Goal: Task Accomplishment & Management: Complete application form

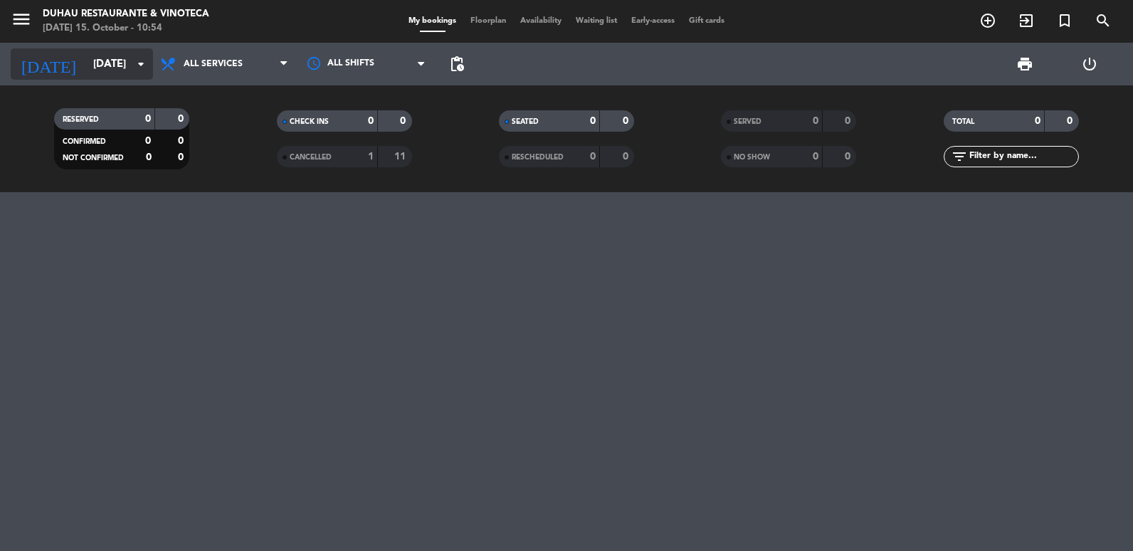
click at [87, 70] on input "[DATE]" at bounding box center [154, 64] width 137 height 26
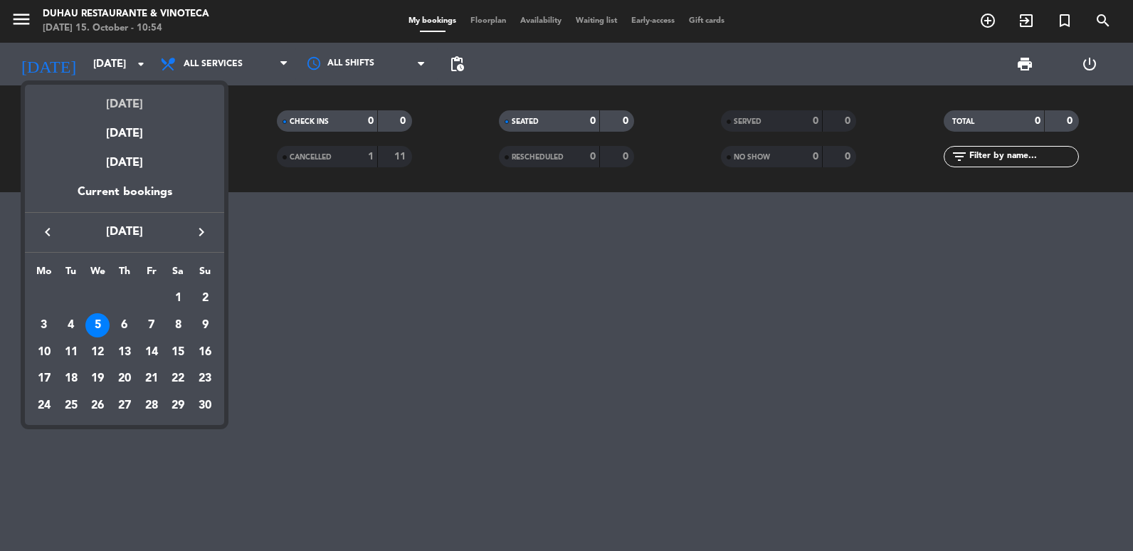
click at [124, 112] on div "[DATE]" at bounding box center [124, 99] width 199 height 29
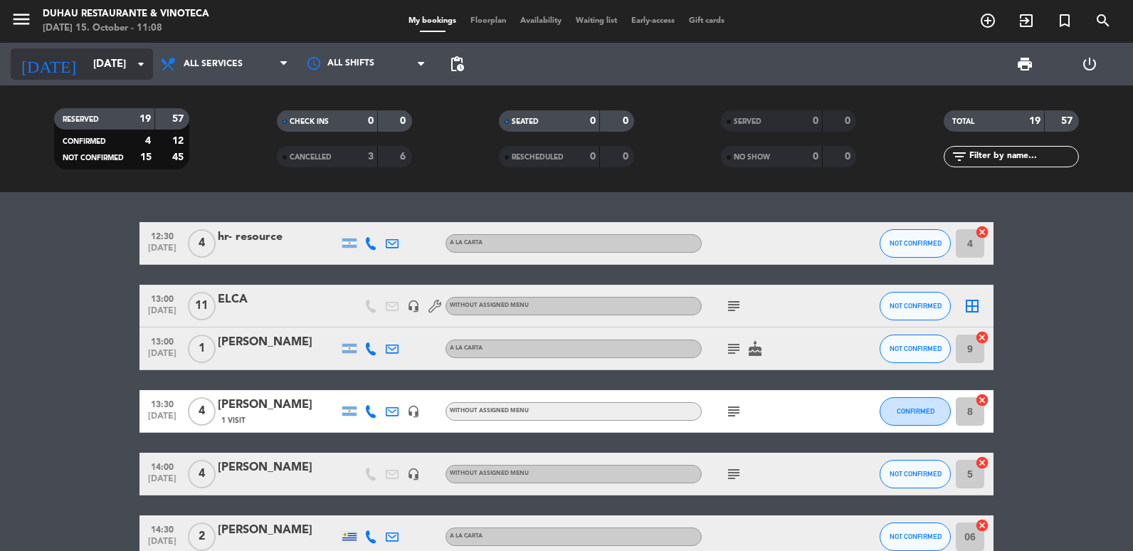
click at [122, 60] on input "[DATE]" at bounding box center [154, 64] width 137 height 26
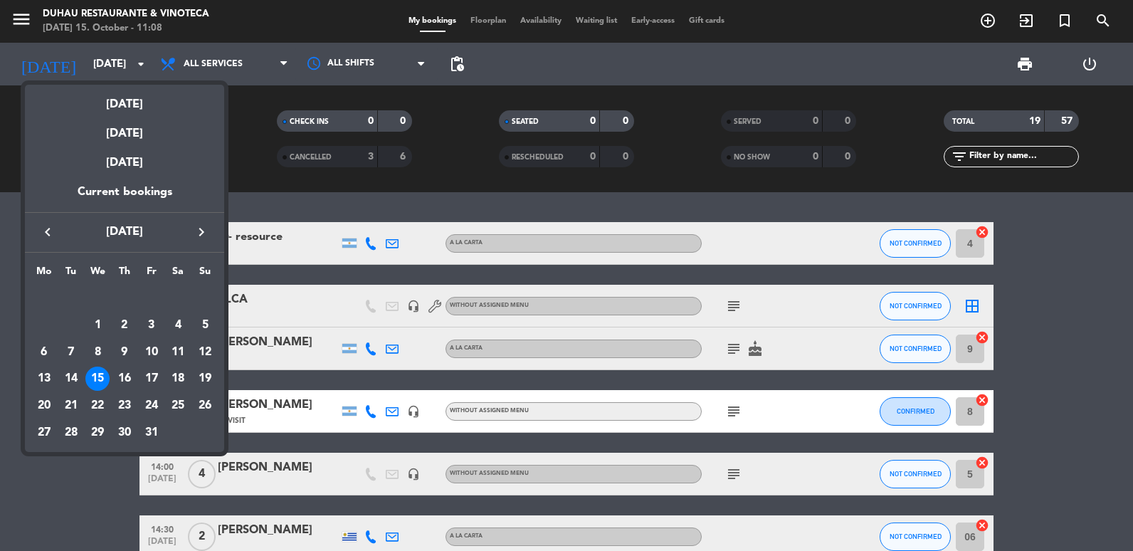
click at [315, 211] on div at bounding box center [566, 275] width 1133 height 551
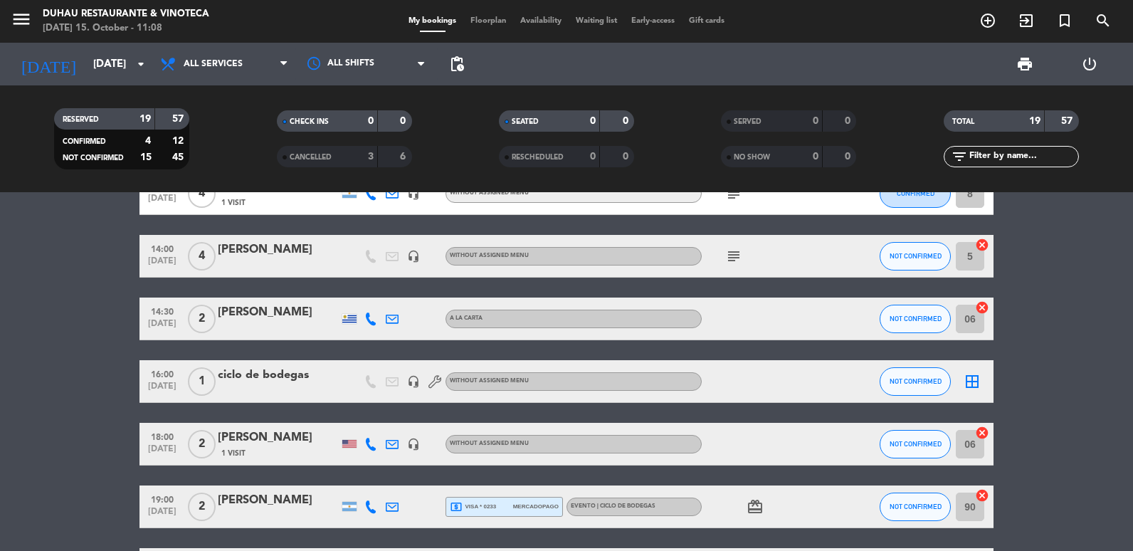
scroll to position [386, 0]
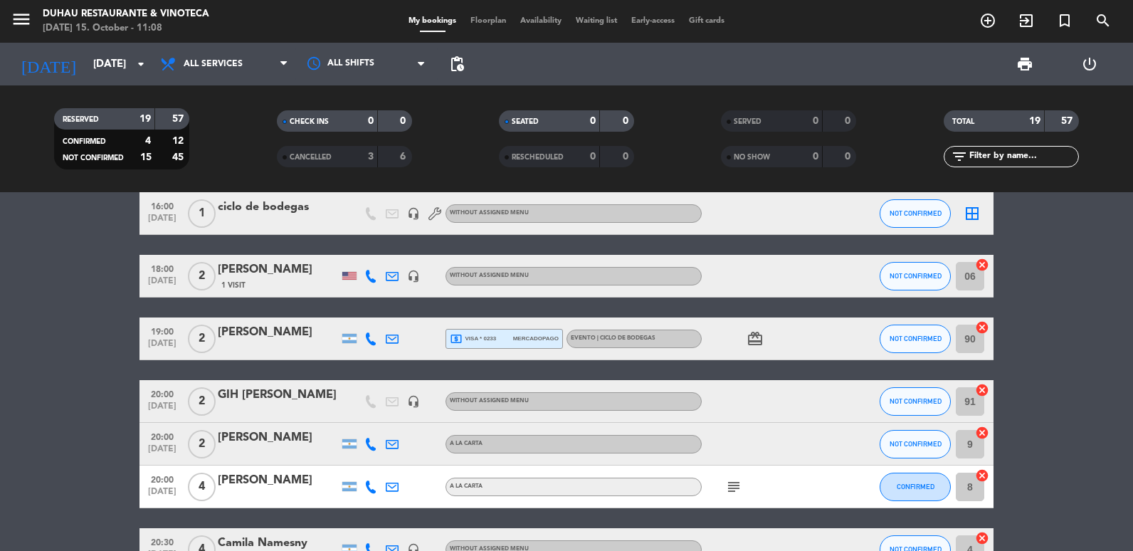
click at [631, 336] on span "EVENTO | CICLO DE BODEGAS" at bounding box center [613, 338] width 85 height 6
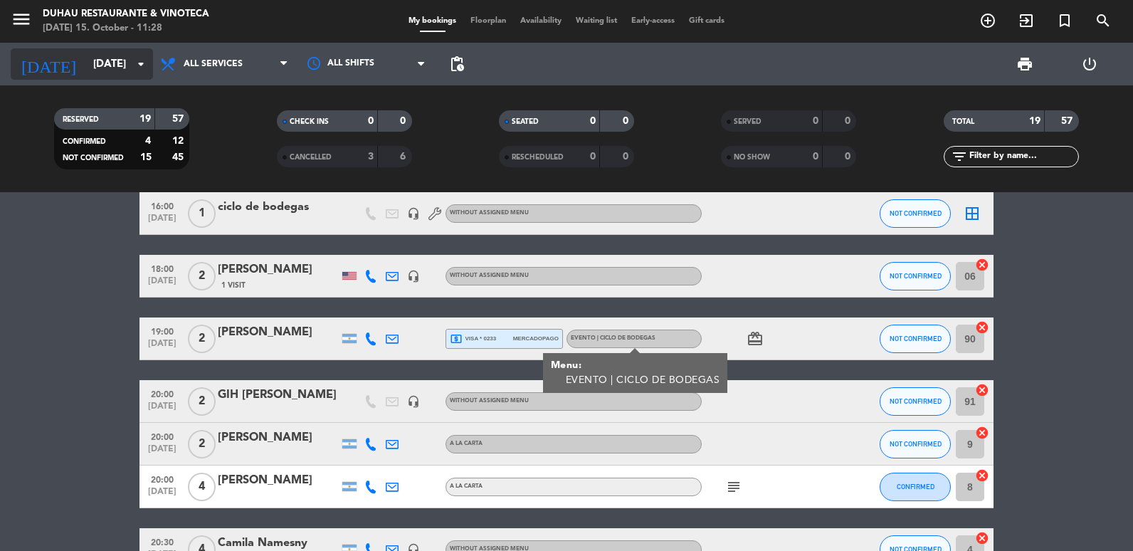
click at [132, 58] on icon "arrow_drop_down" at bounding box center [140, 64] width 17 height 17
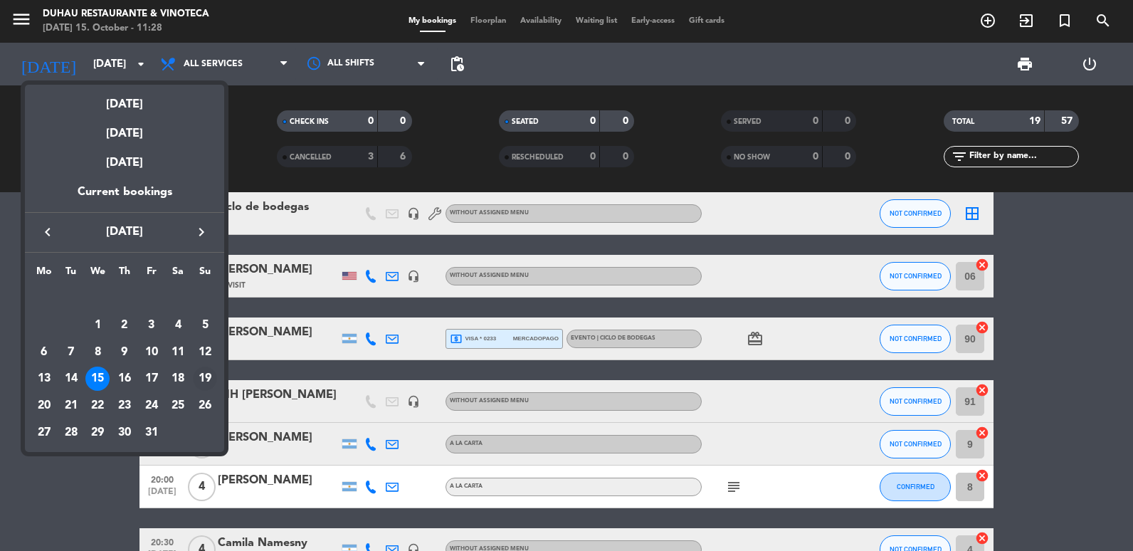
click at [206, 371] on div "19" at bounding box center [205, 379] width 24 height 24
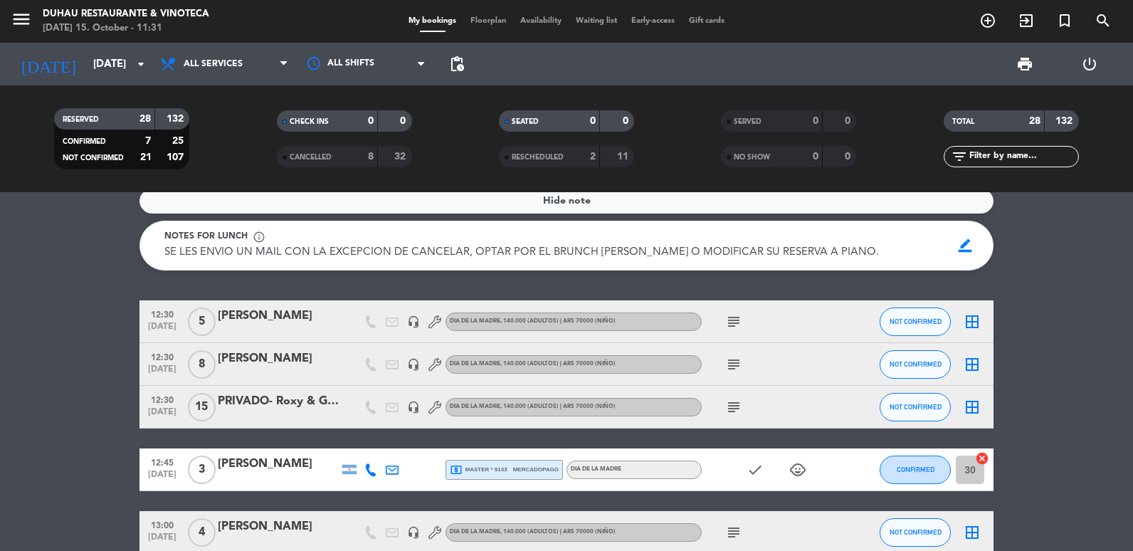
scroll to position [0, 0]
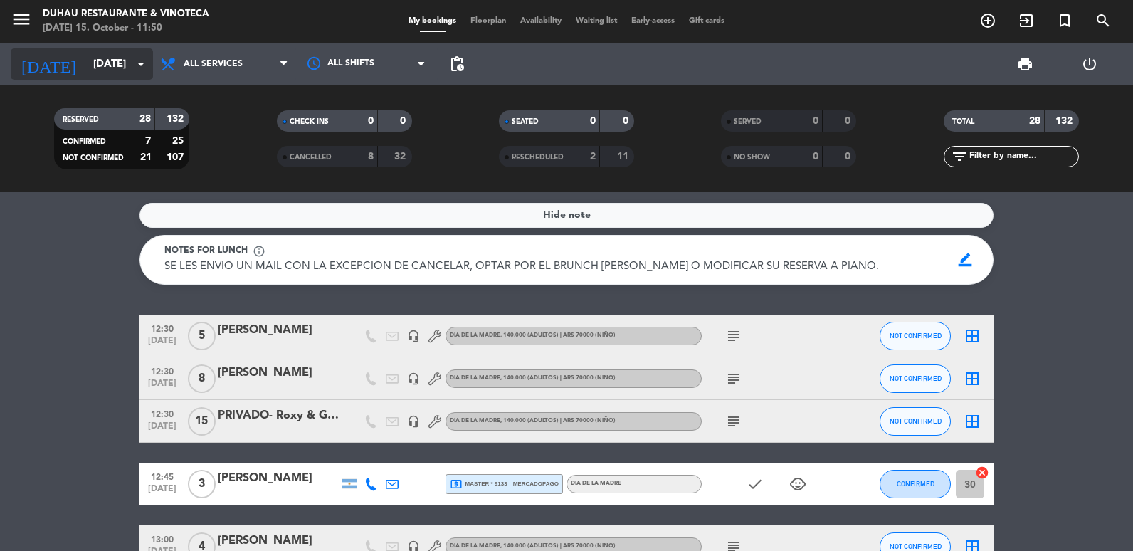
click at [120, 63] on input "[DATE]" at bounding box center [154, 64] width 137 height 26
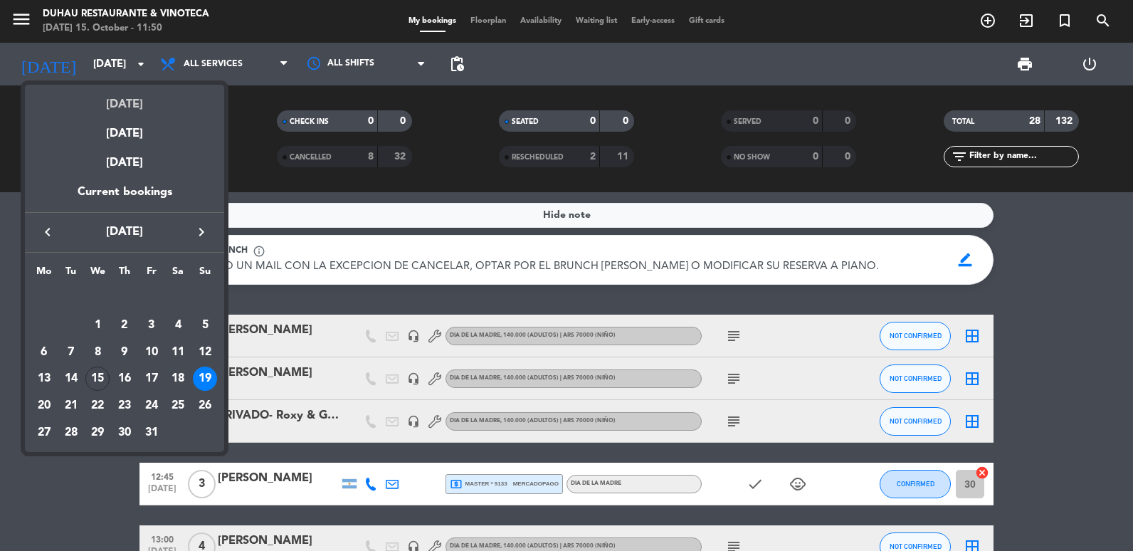
click at [128, 102] on div "[DATE]" at bounding box center [124, 99] width 199 height 29
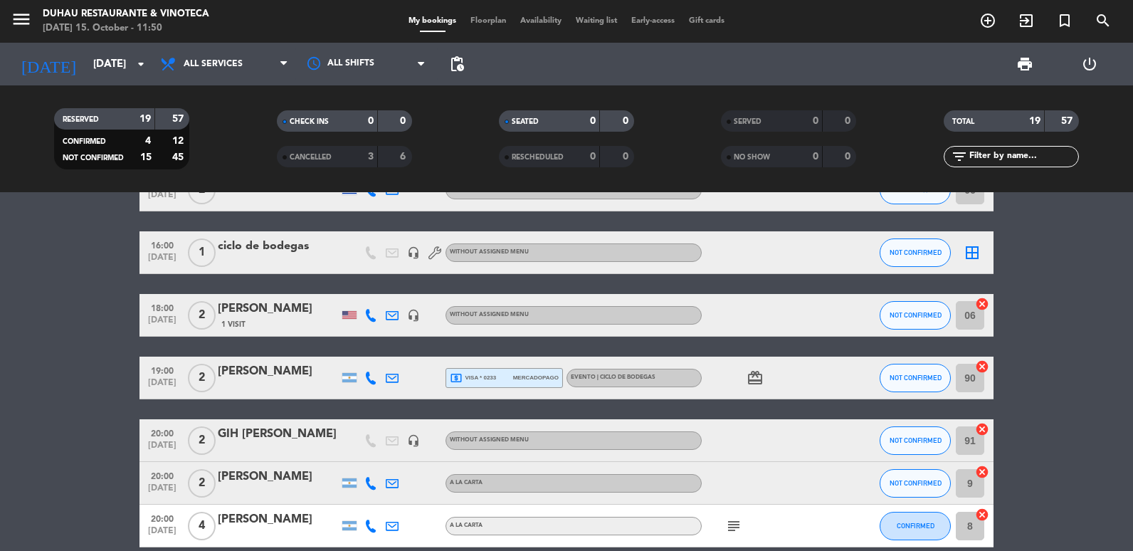
scroll to position [356, 0]
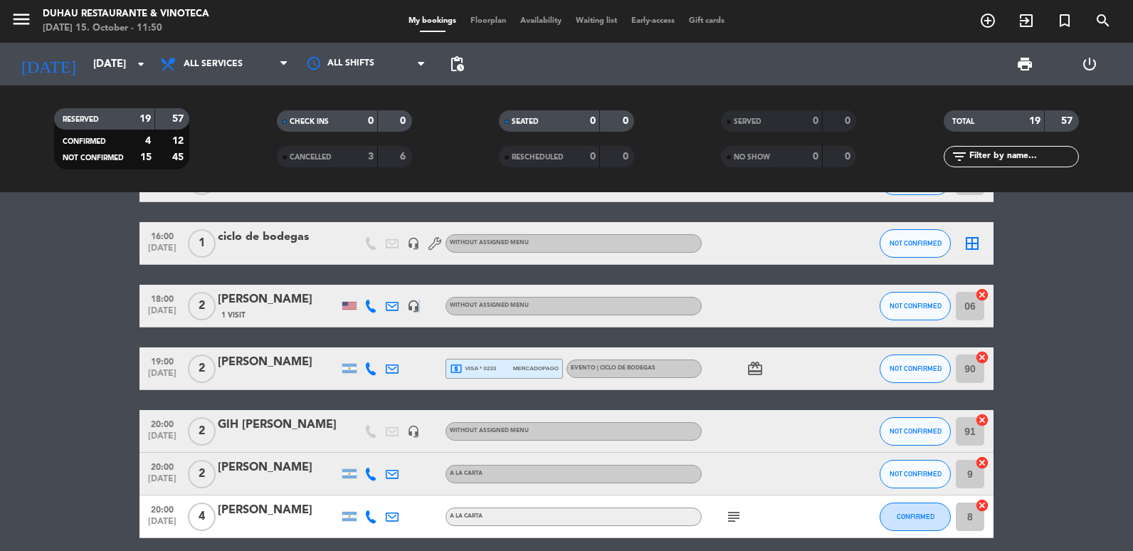
click at [418, 302] on icon "headset_mic" at bounding box center [413, 306] width 13 height 13
click at [61, 322] on bookings-row "12:30 [DATE] 4 hr- resource A LA CARTA NOT CONFIRMED 4 cancel 13:00 [DATE] ELCA…" at bounding box center [566, 401] width 1133 height 1070
click at [416, 429] on icon "headset_mic" at bounding box center [413, 431] width 13 height 13
click at [163, 431] on span "[DATE]" at bounding box center [162, 439] width 36 height 16
click at [87, 415] on bookings-row "12:30 [DATE] 4 hr- resource A LA CARTA NOT CONFIRMED 4 cancel 13:00 [DATE] ELCA…" at bounding box center [566, 401] width 1133 height 1070
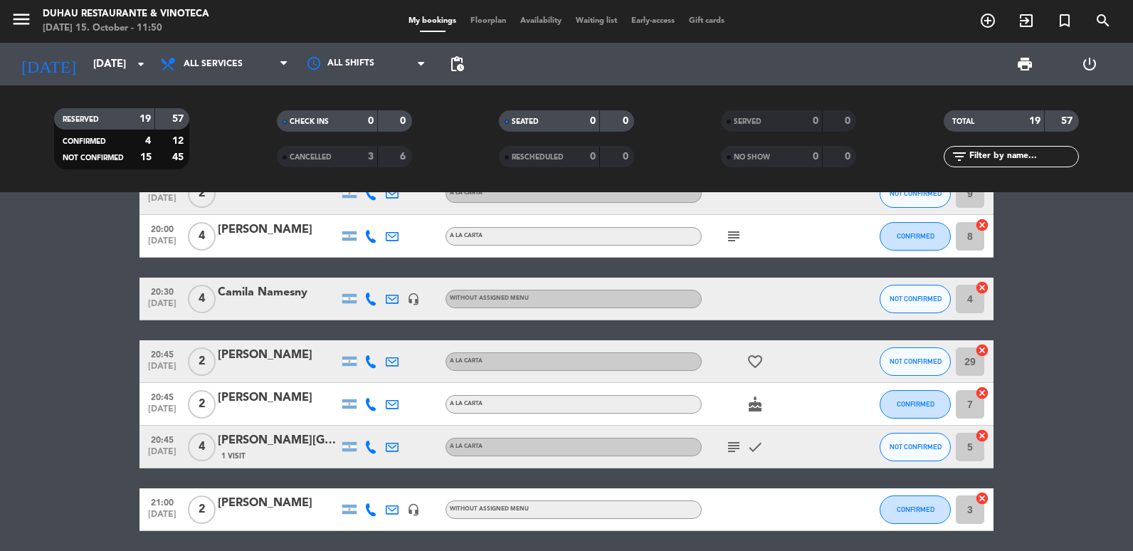
scroll to position [641, 0]
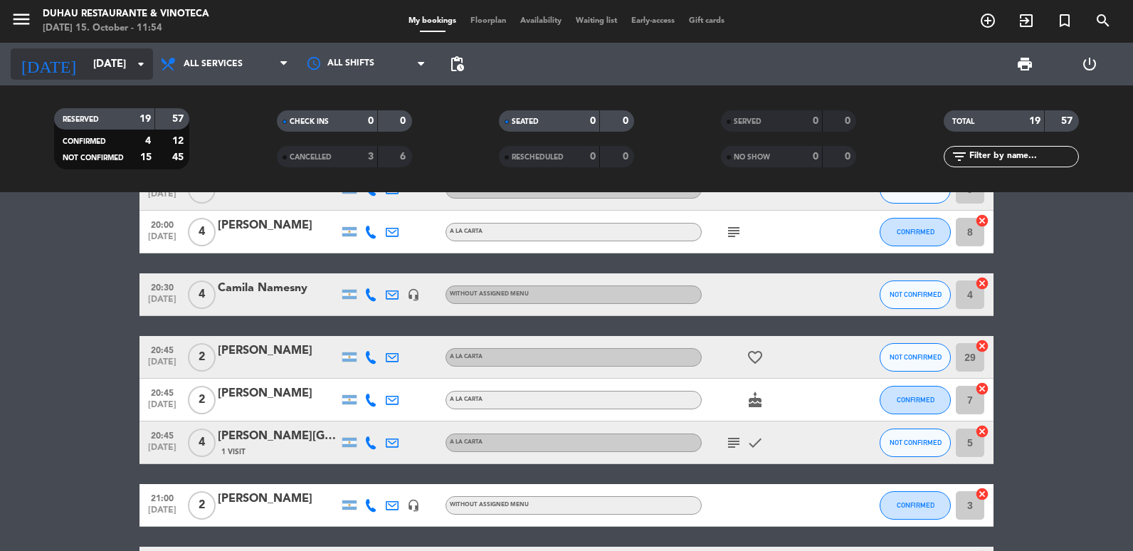
click at [86, 70] on input "[DATE]" at bounding box center [154, 64] width 137 height 26
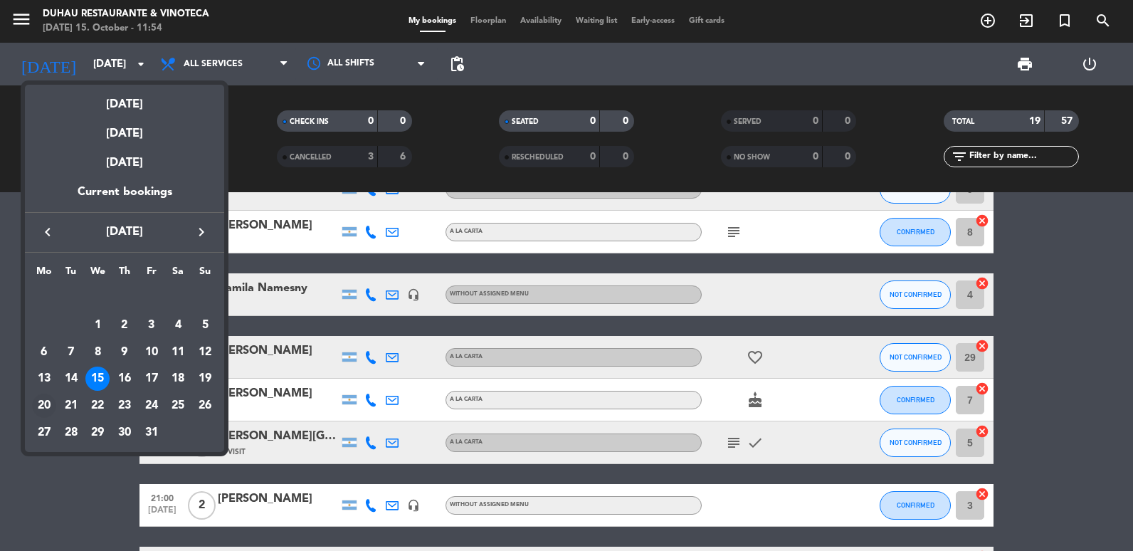
click at [56, 409] on div "20" at bounding box center [44, 406] width 24 height 24
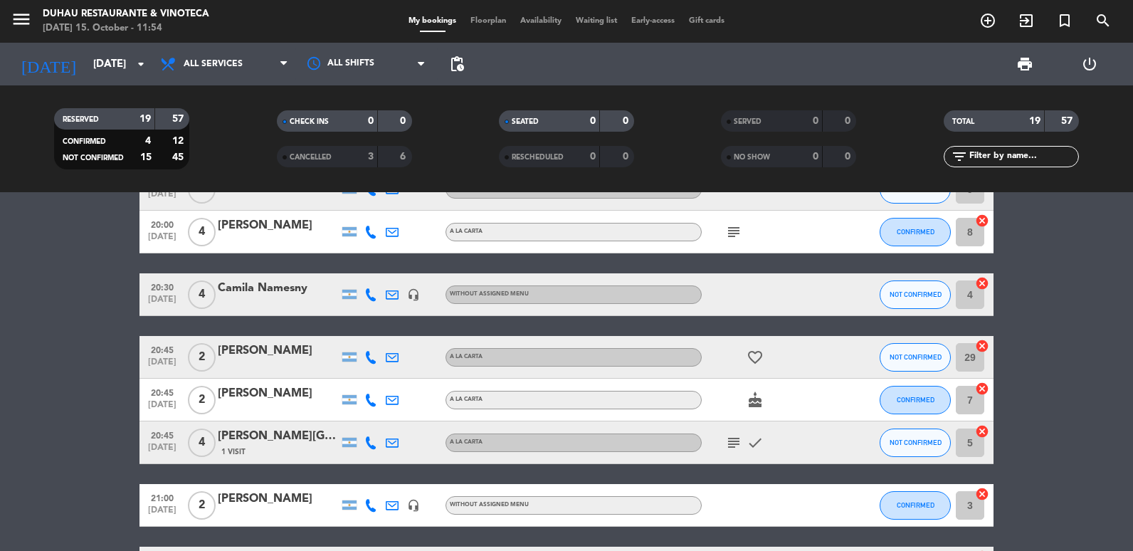
type input "[DATE]"
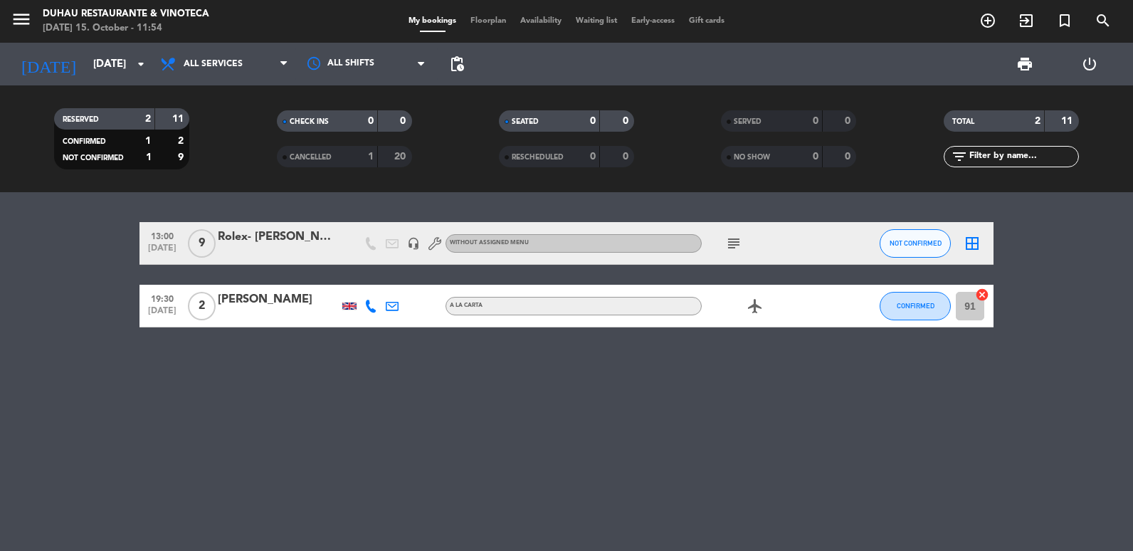
click at [300, 249] on div at bounding box center [278, 252] width 121 height 11
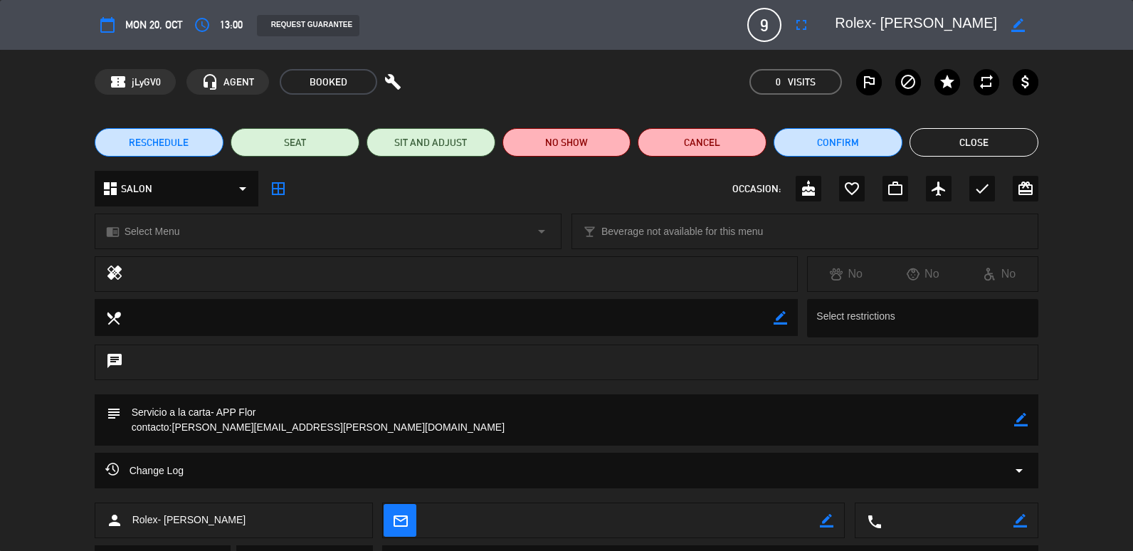
click at [937, 142] on button "Close" at bounding box center [974, 142] width 129 height 28
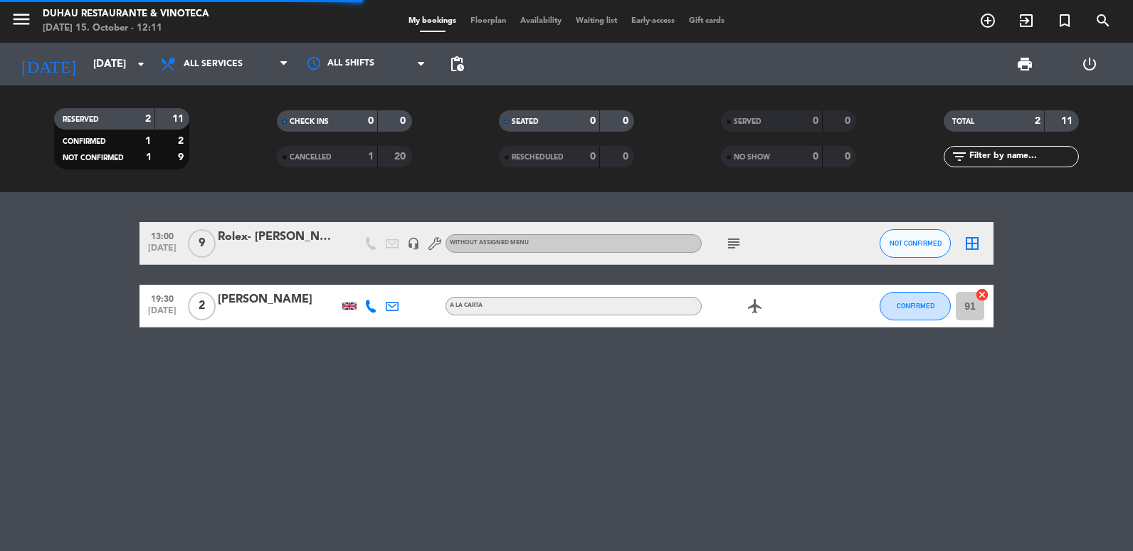
click at [233, 231] on div "Rolex- [PERSON_NAME]" at bounding box center [278, 237] width 121 height 19
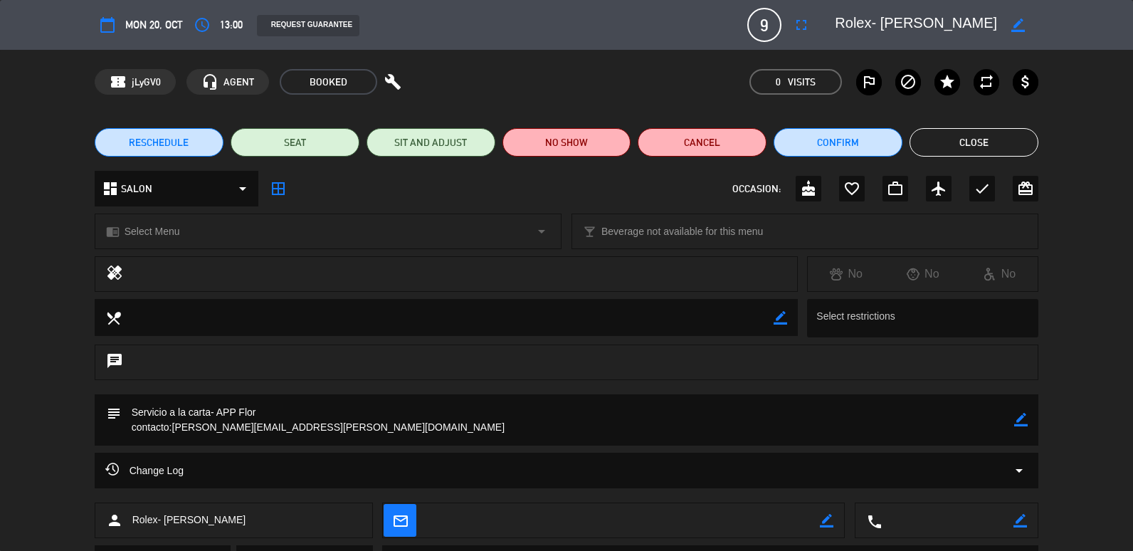
click at [1028, 423] on icon "border_color" at bounding box center [1021, 420] width 14 height 14
drag, startPoint x: 317, startPoint y: 413, endPoint x: 0, endPoint y: 296, distance: 337.5
click at [0, 384] on html "close × [PERSON_NAME] Restaurante & Vinoteca × chrome_reader_mode List of Reser…" at bounding box center [566, 275] width 1133 height 551
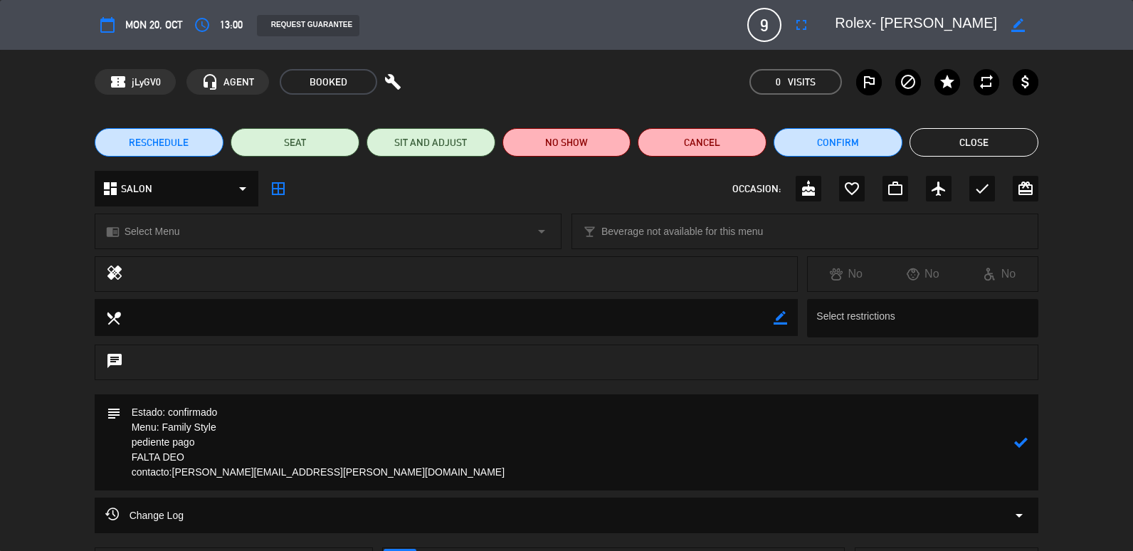
type textarea "Estado: confirmado Menu: Family Style pediente pago FALTA DEO contacto:[PERSON_…"
click at [1026, 448] on icon at bounding box center [1021, 443] width 14 height 14
click at [954, 135] on button "Close" at bounding box center [974, 142] width 129 height 28
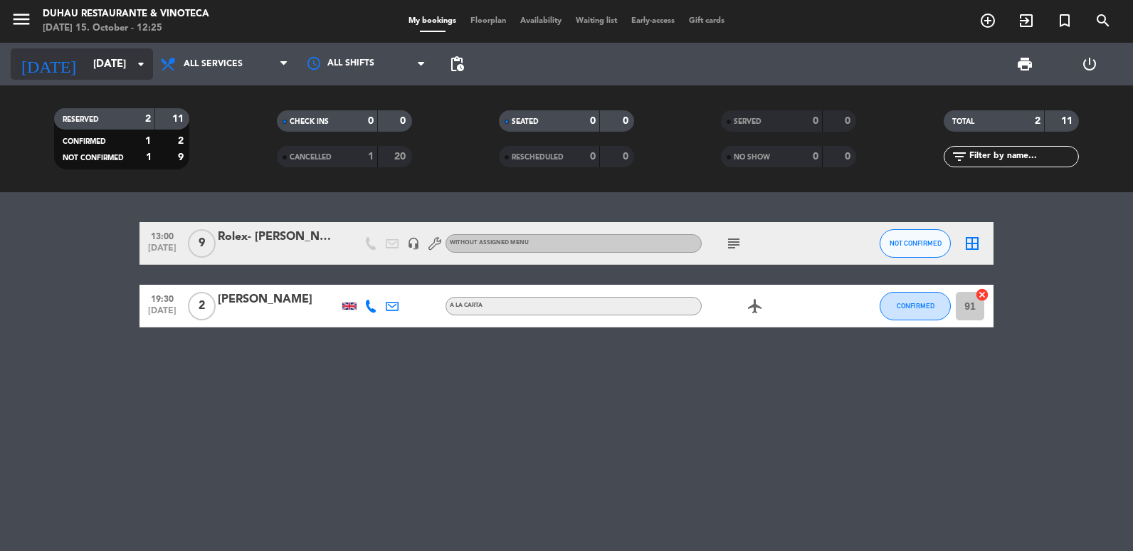
click at [103, 79] on div "[DATE] [DATE] arrow_drop_down" at bounding box center [82, 63] width 142 height 31
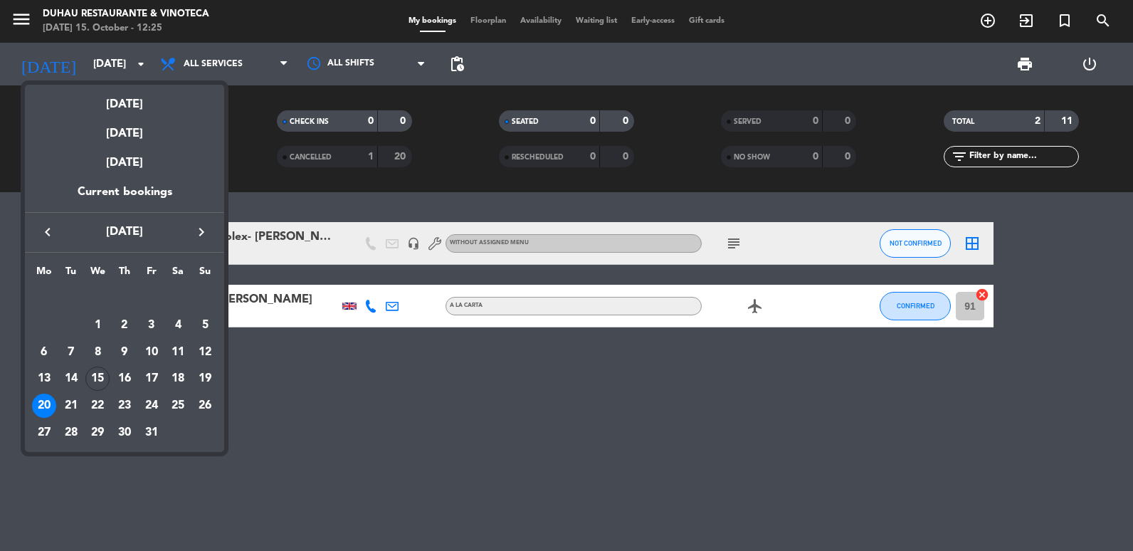
click at [206, 226] on icon "keyboard_arrow_right" at bounding box center [201, 231] width 17 height 17
click at [203, 233] on icon "keyboard_arrow_right" at bounding box center [201, 231] width 17 height 17
click at [68, 355] on div "9" at bounding box center [71, 352] width 24 height 24
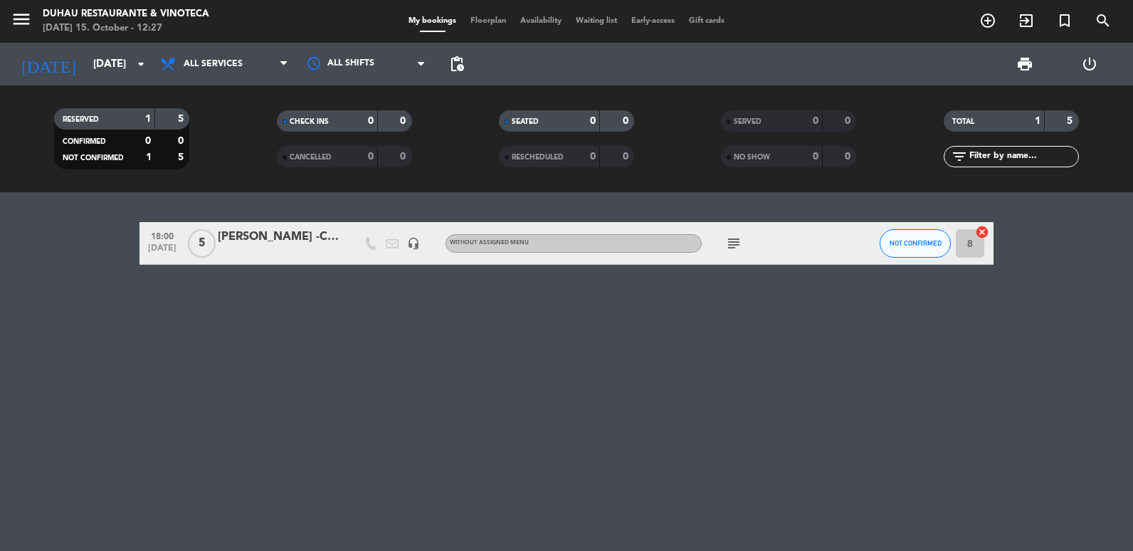
click at [343, 144] on div "CHECK INS 0 0" at bounding box center [344, 128] width 222 height 36
click at [343, 164] on div "CANCELLED" at bounding box center [312, 157] width 65 height 16
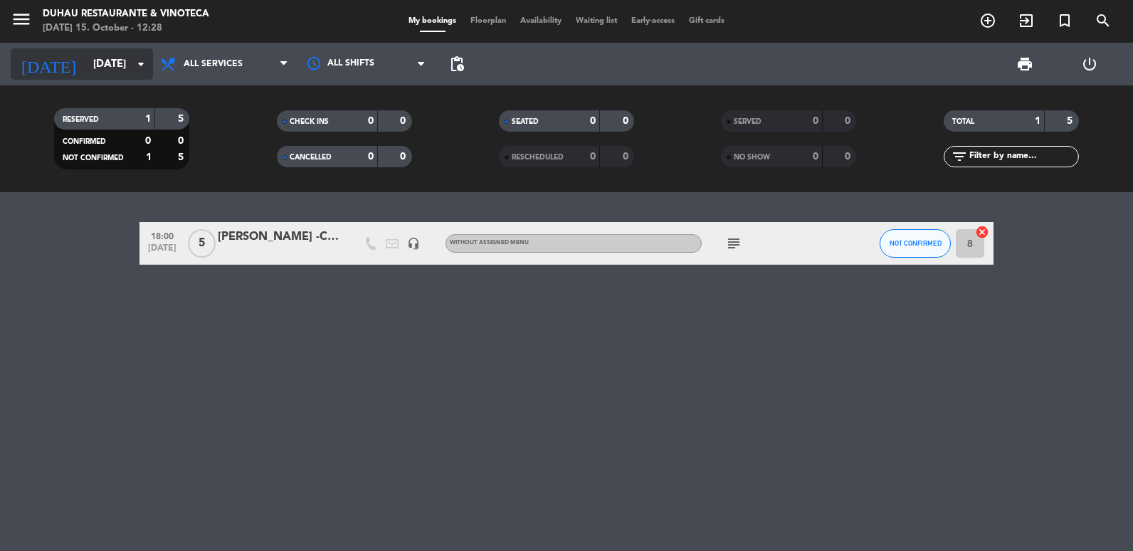
click at [102, 75] on input "[DATE]" at bounding box center [154, 64] width 137 height 26
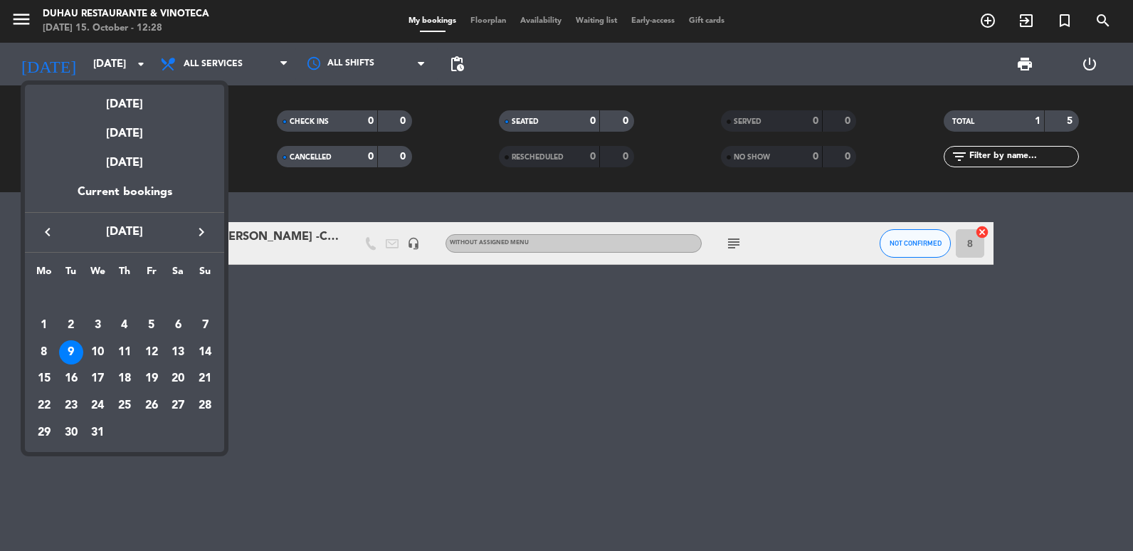
click at [245, 154] on div at bounding box center [566, 275] width 1133 height 551
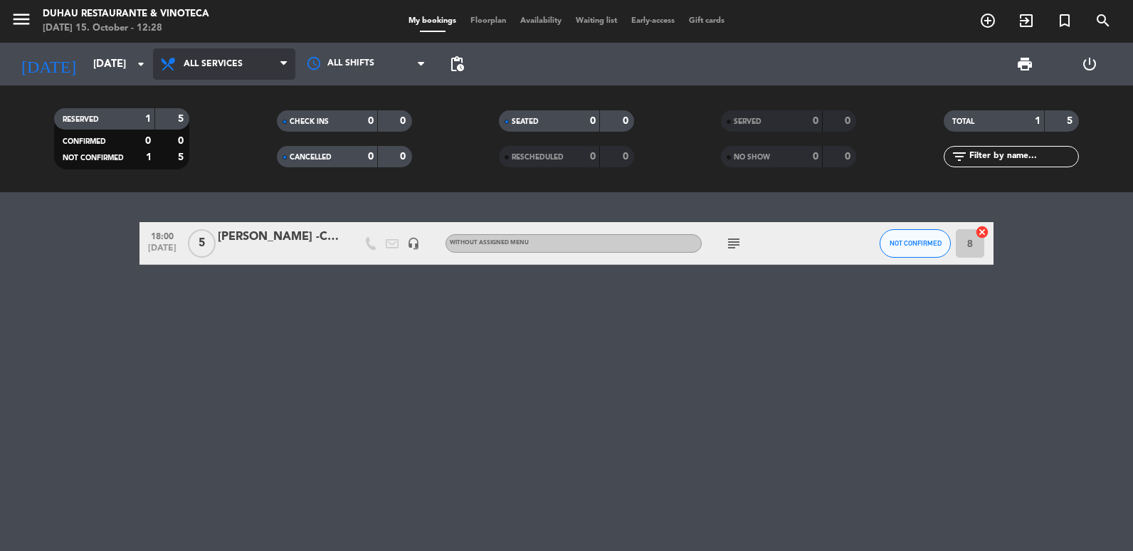
click at [217, 59] on span "All services" at bounding box center [213, 64] width 59 height 10
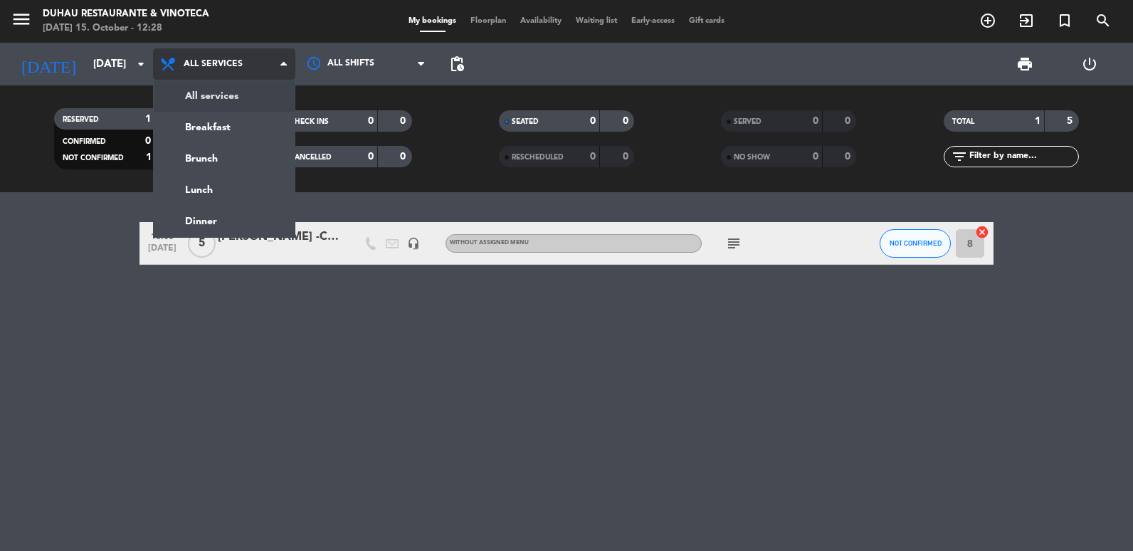
click at [221, 92] on div "menu [PERSON_NAME] Restaurante & Vinoteca [DATE] 15. October - 12:28 My booking…" at bounding box center [566, 96] width 1133 height 192
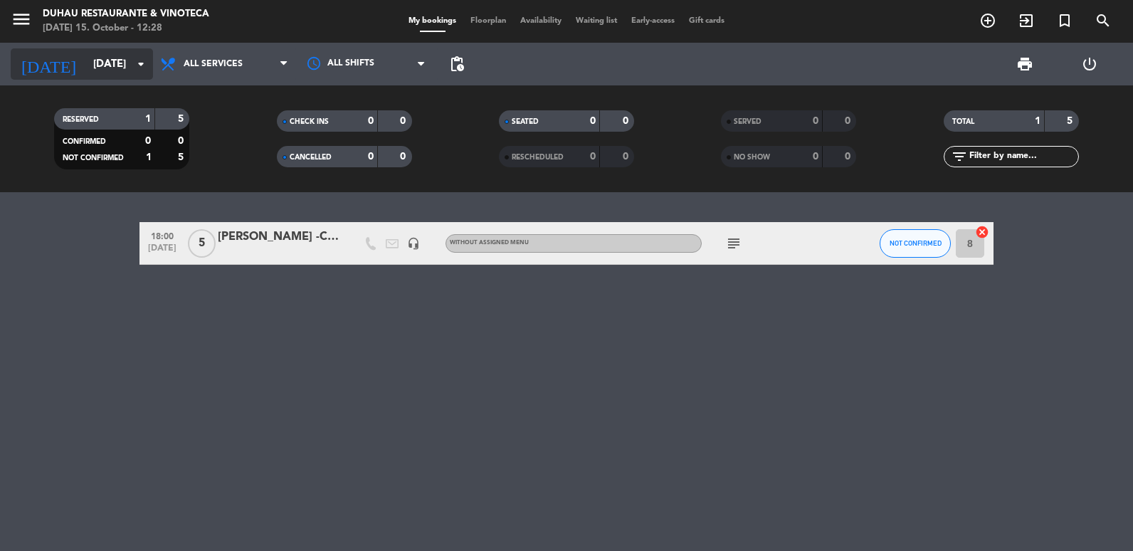
click at [110, 76] on input "[DATE]" at bounding box center [154, 64] width 137 height 26
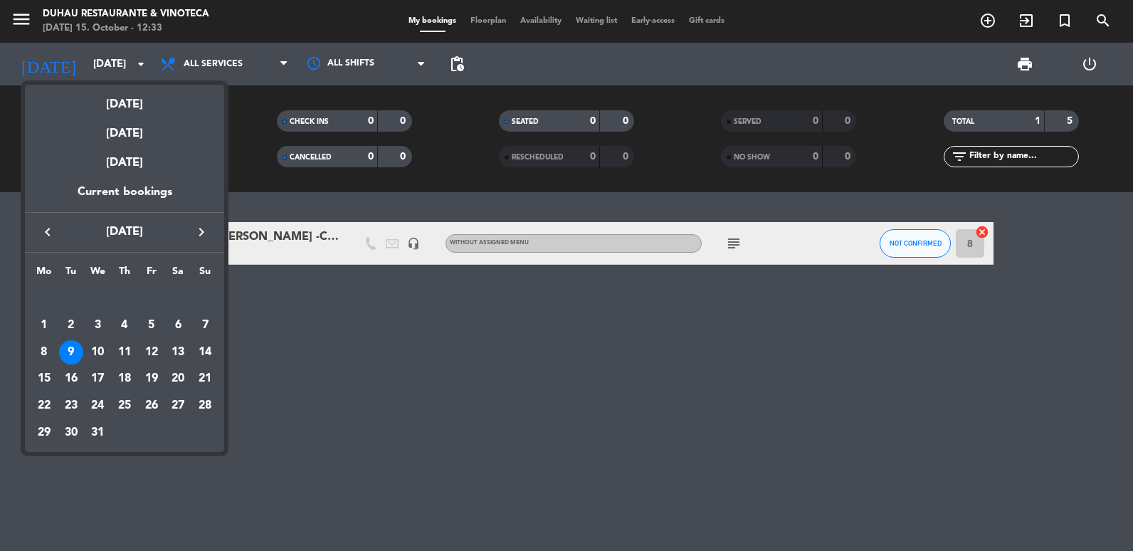
click at [326, 317] on div at bounding box center [566, 275] width 1133 height 551
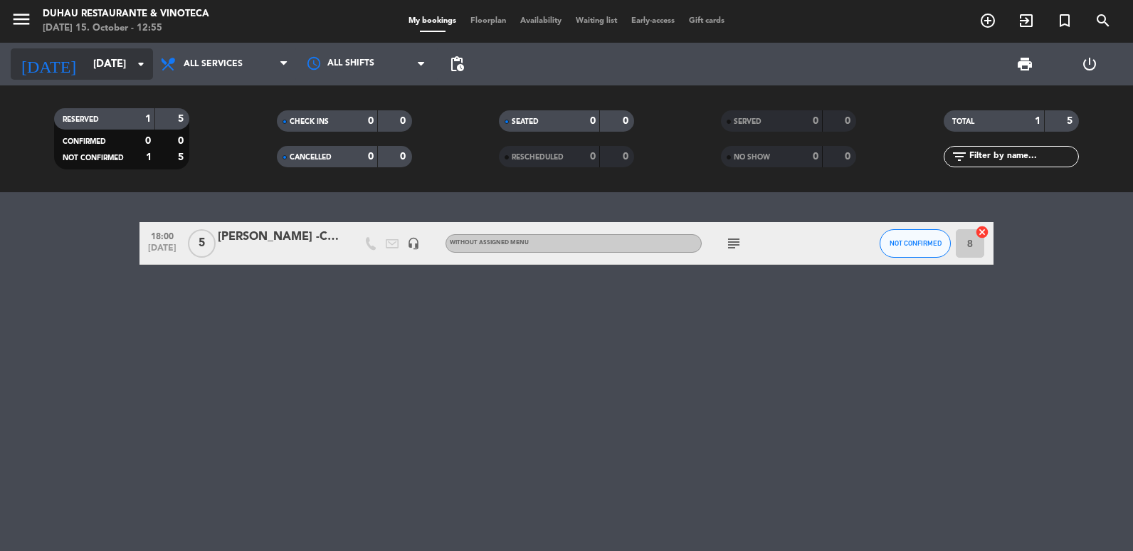
click at [86, 60] on input "[DATE]" at bounding box center [154, 64] width 137 height 26
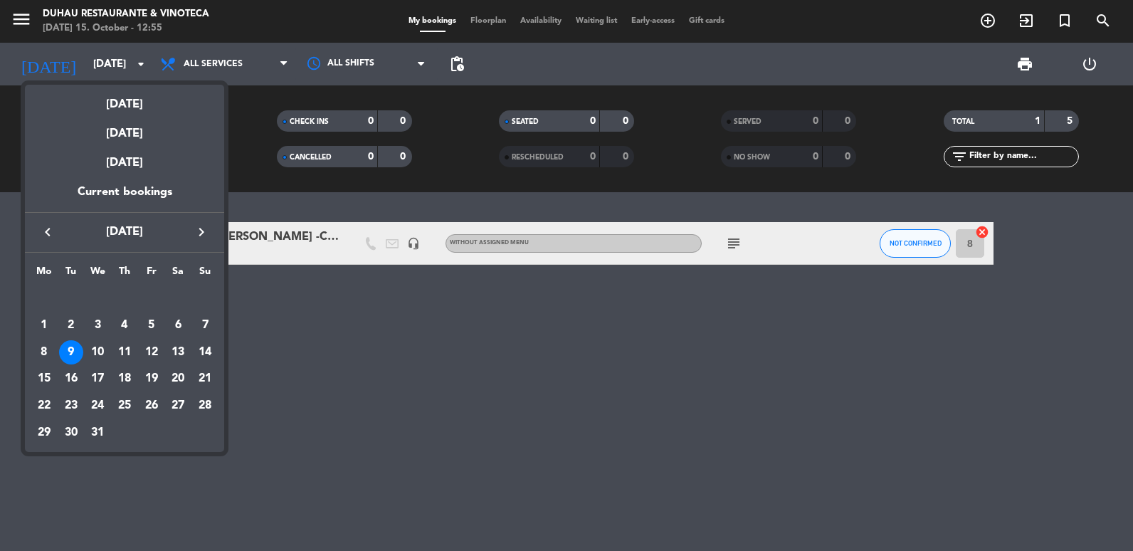
click at [203, 228] on icon "keyboard_arrow_right" at bounding box center [201, 231] width 17 height 17
click at [35, 324] on div "5" at bounding box center [44, 325] width 24 height 24
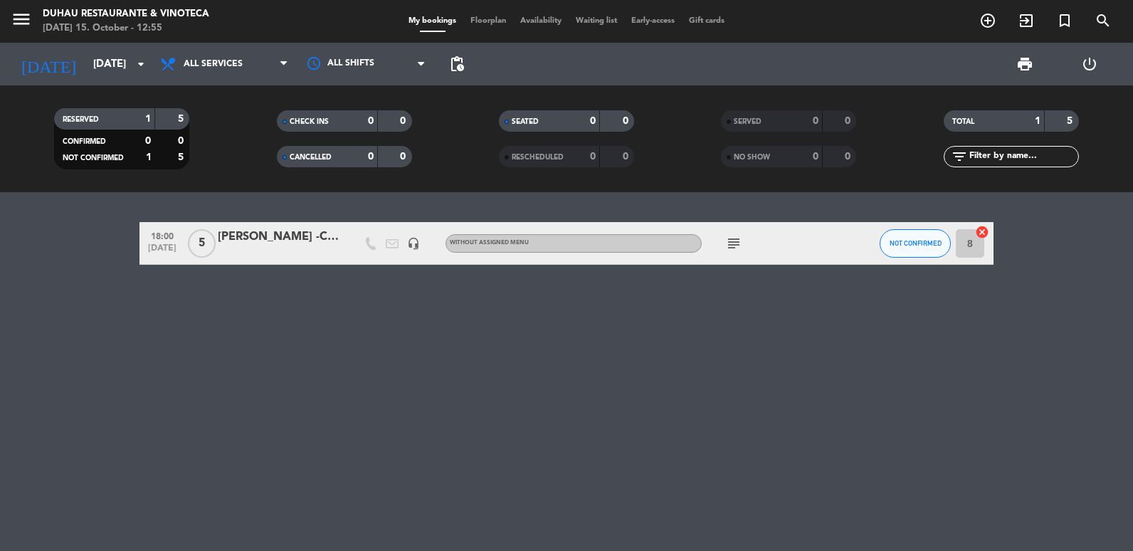
type input "[DATE][PERSON_NAME]"
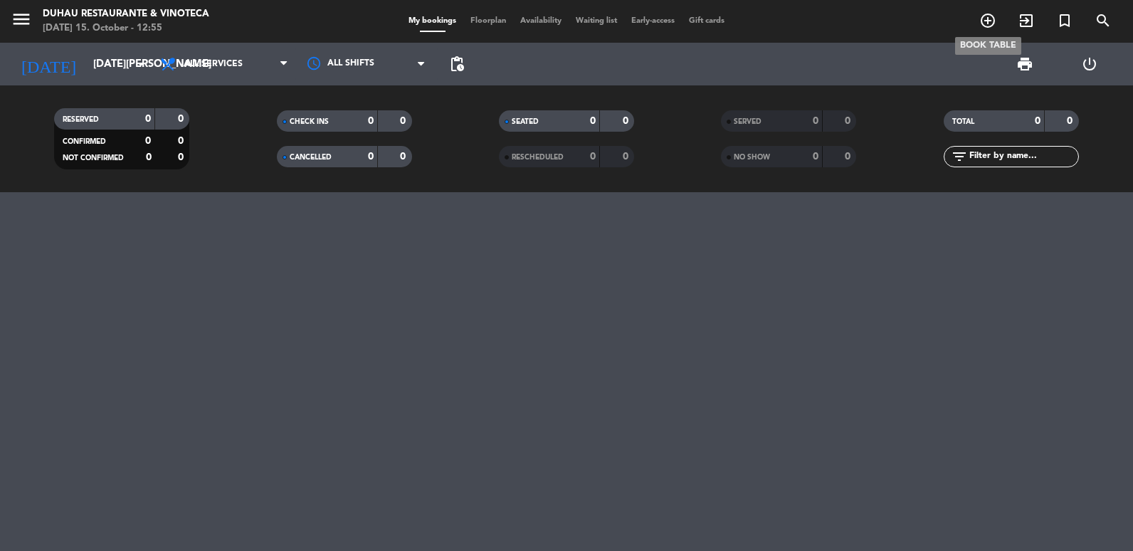
click at [976, 21] on span "add_circle_outline" at bounding box center [988, 21] width 38 height 24
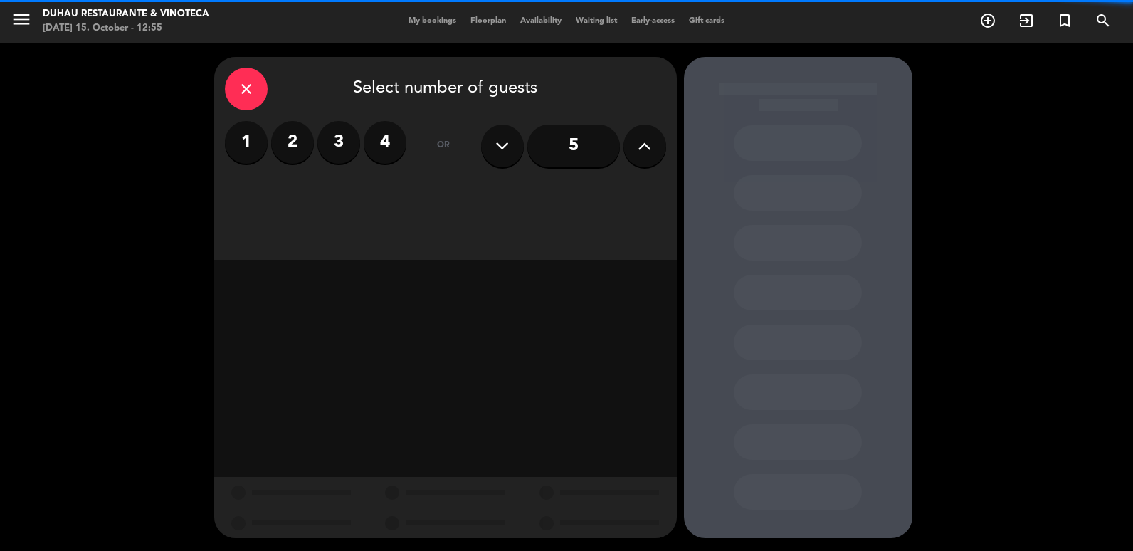
click at [632, 140] on button at bounding box center [644, 146] width 43 height 43
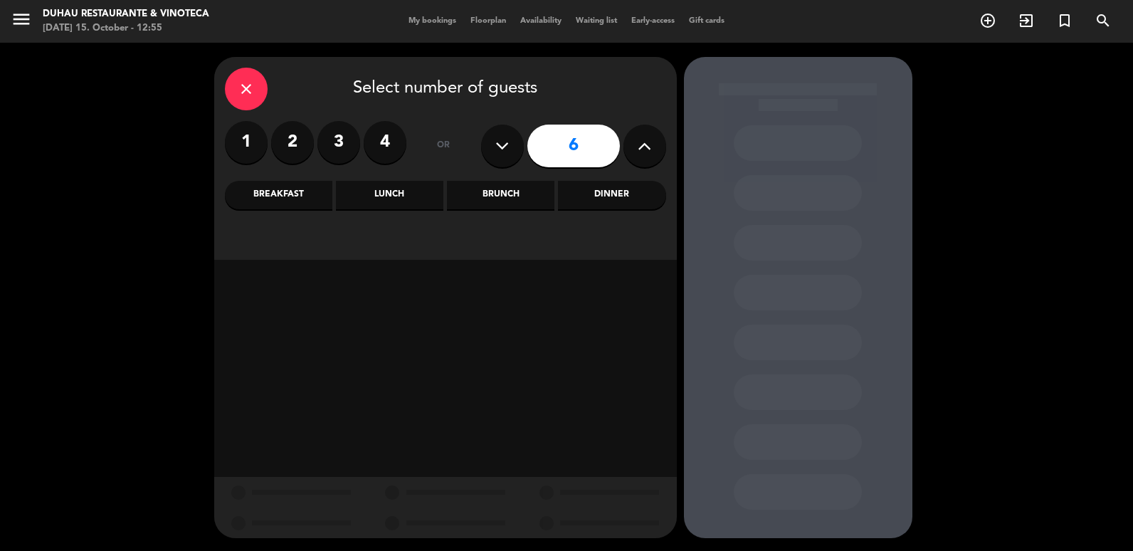
click at [632, 140] on button at bounding box center [644, 146] width 43 height 43
type input "7"
click at [228, 86] on div "close" at bounding box center [246, 89] width 43 height 43
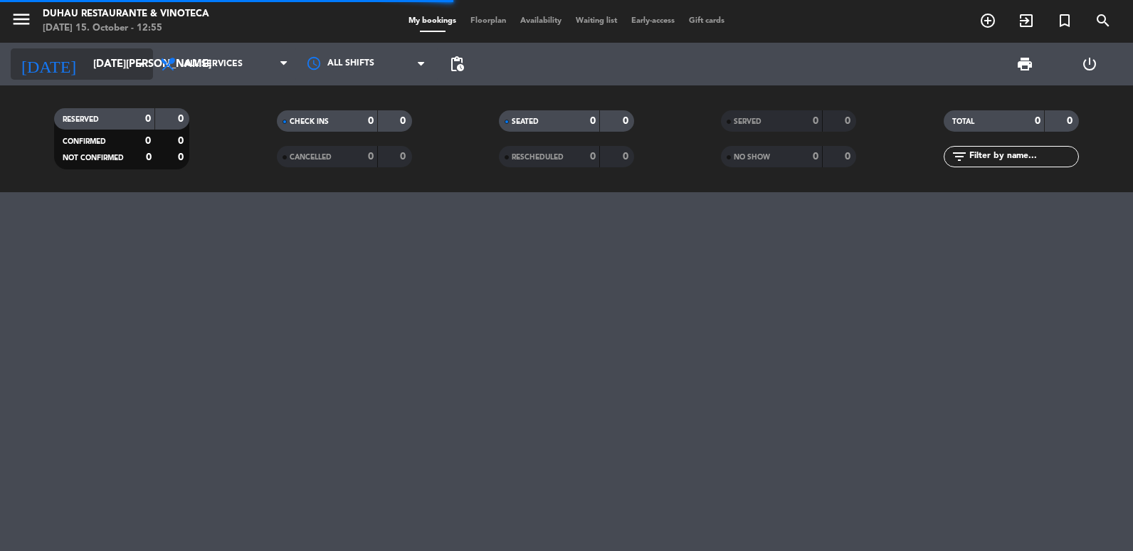
click at [107, 60] on input "[DATE][PERSON_NAME]" at bounding box center [154, 64] width 137 height 26
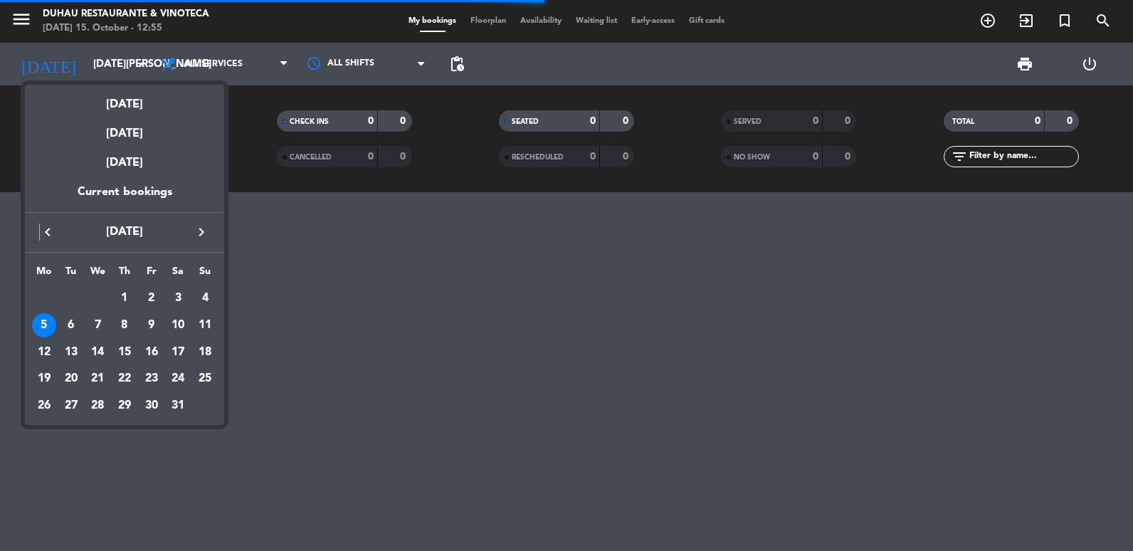
click at [40, 220] on div "keyboard_arrow_left [DATE] keyboard_arrow_right" at bounding box center [124, 232] width 199 height 40
drag, startPoint x: 40, startPoint y: 220, endPoint x: 48, endPoint y: 226, distance: 9.7
click at [48, 226] on icon "keyboard_arrow_left" at bounding box center [47, 231] width 17 height 17
click at [49, 229] on icon "keyboard_arrow_left" at bounding box center [47, 231] width 17 height 17
click at [88, 324] on div "5" at bounding box center [97, 325] width 24 height 24
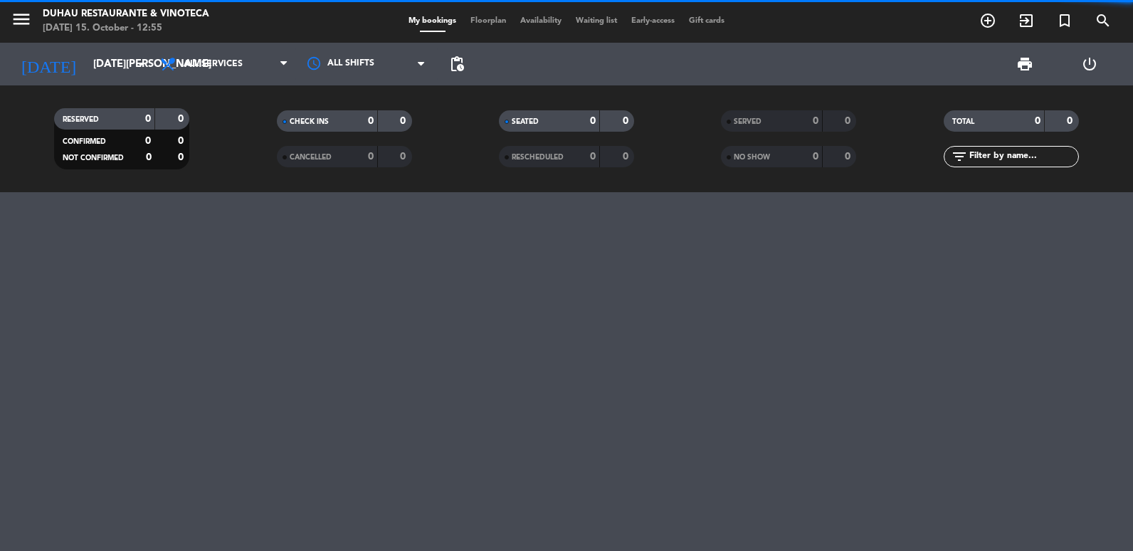
type input "[DATE]"
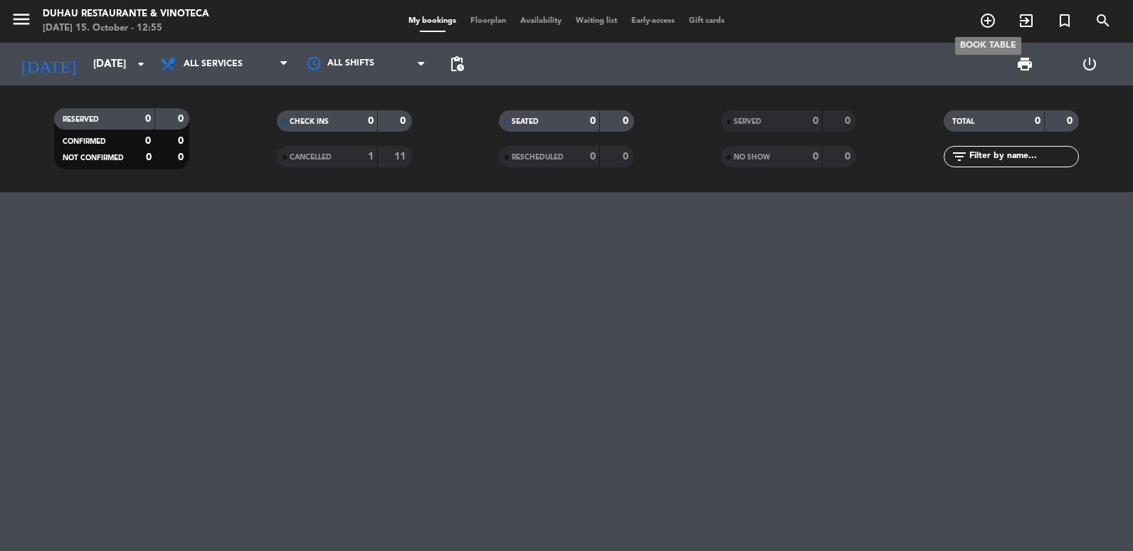
click at [979, 21] on span "add_circle_outline" at bounding box center [988, 21] width 38 height 24
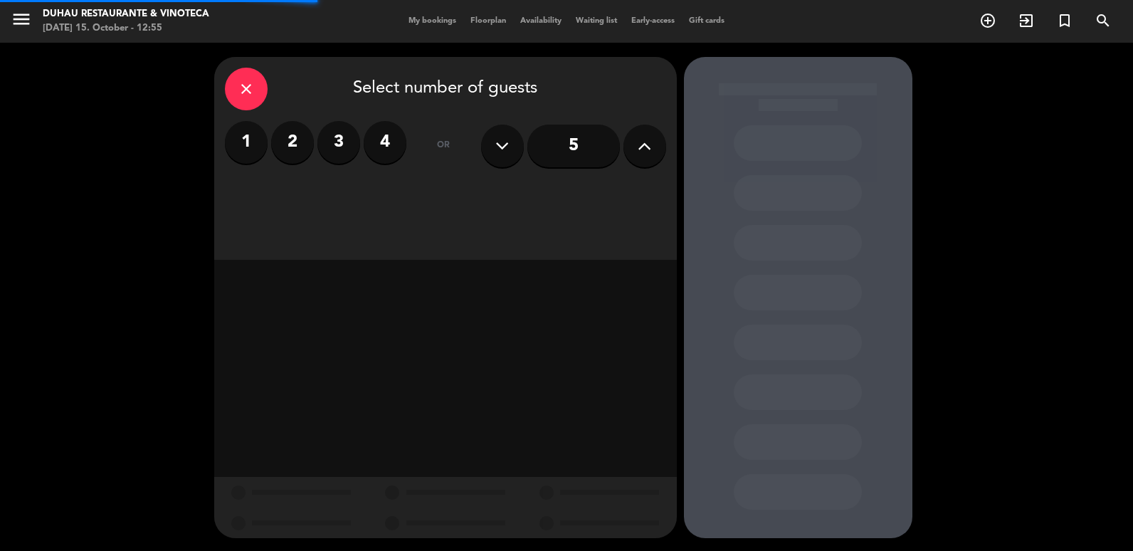
click at [648, 147] on icon at bounding box center [645, 145] width 14 height 21
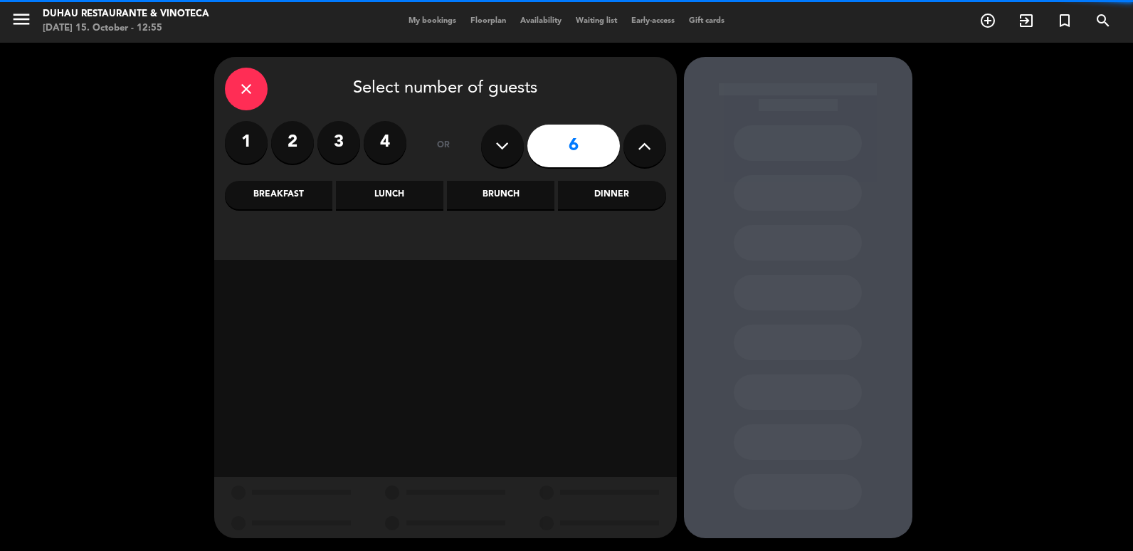
click at [648, 147] on icon at bounding box center [645, 145] width 14 height 21
type input "7"
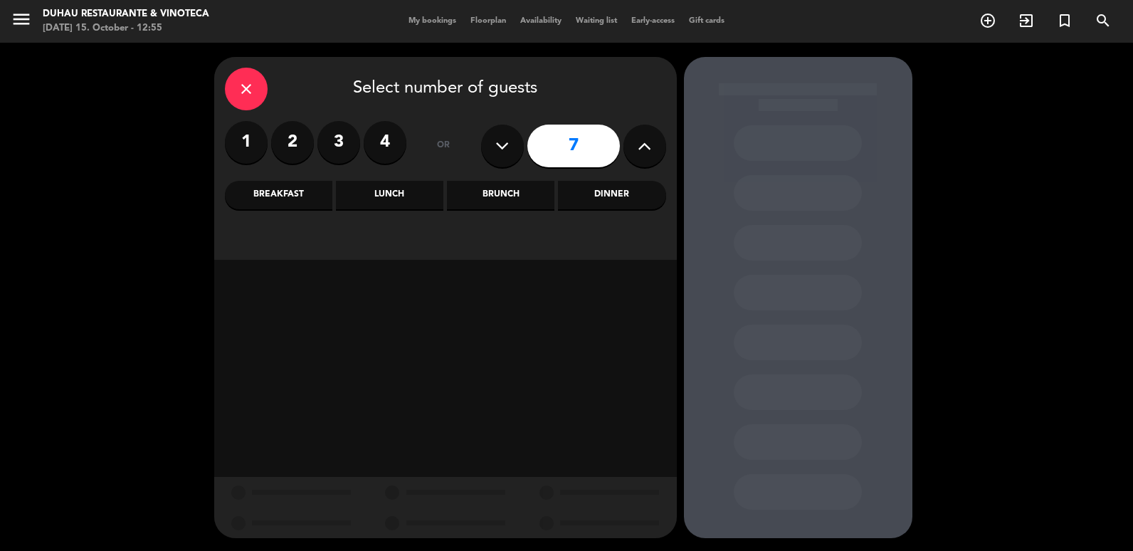
click at [502, 210] on div "close Select number of guests 1 2 3 4 or 7 Breakfast Lunch Brunch Dinner" at bounding box center [445, 158] width 463 height 203
click at [514, 186] on div "Brunch" at bounding box center [500, 195] width 107 height 28
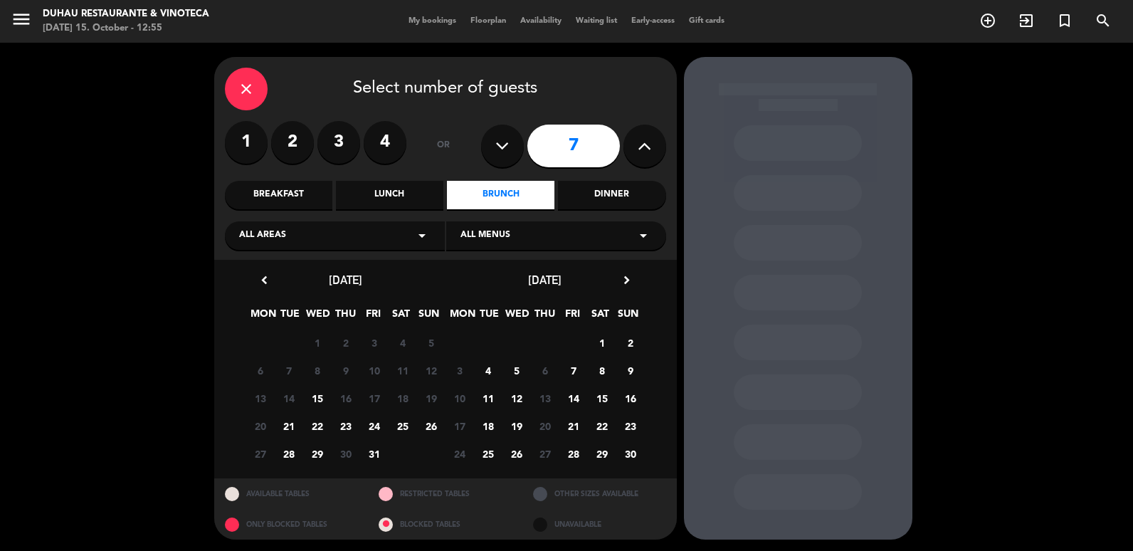
click at [522, 372] on span "5" at bounding box center [516, 370] width 23 height 23
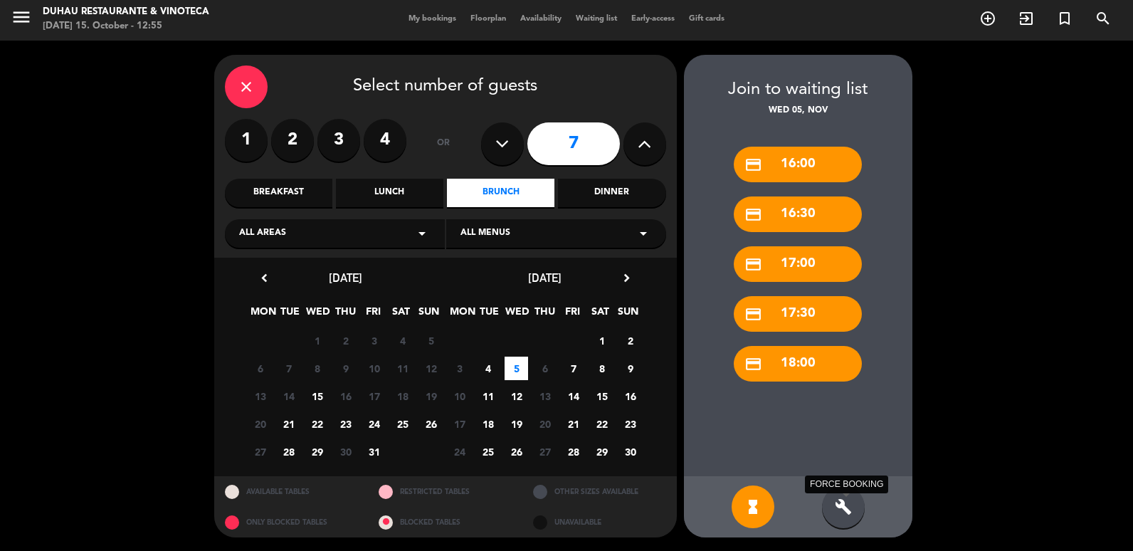
click at [842, 515] on icon "build" at bounding box center [843, 506] width 17 height 17
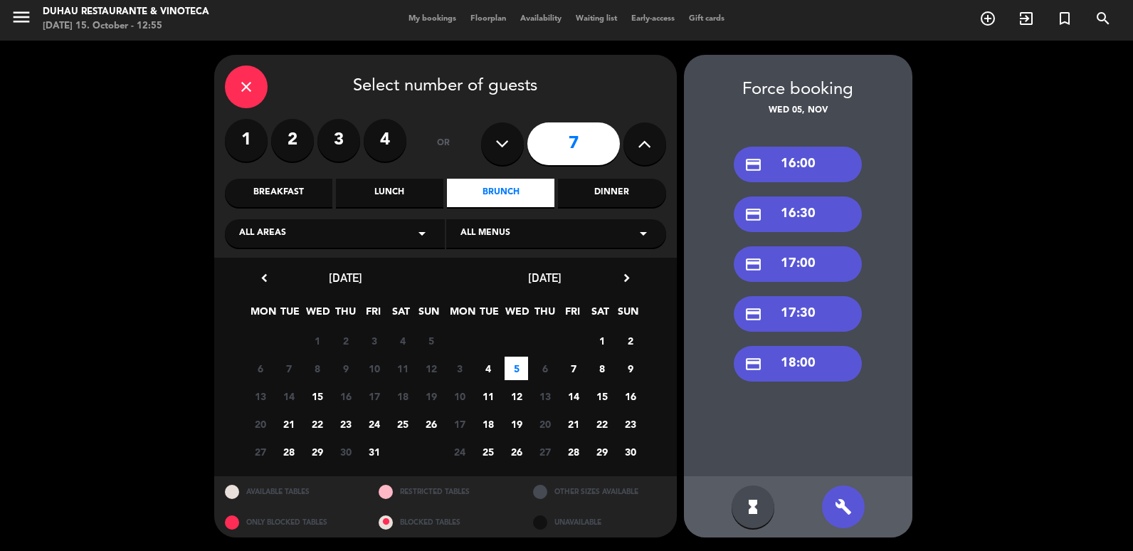
click at [794, 349] on div "credit_card 18:00" at bounding box center [798, 364] width 128 height 36
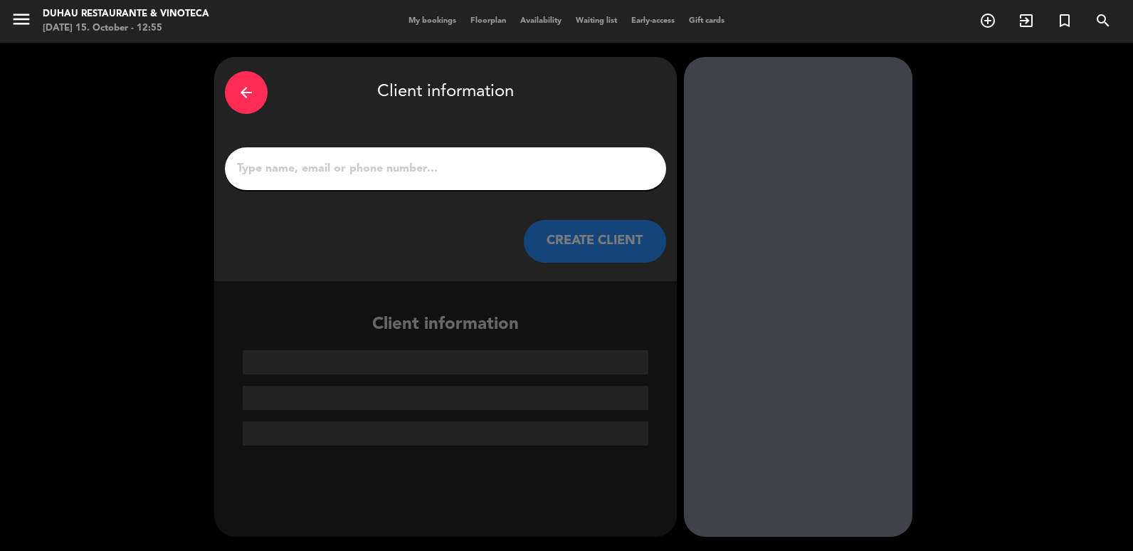
scroll to position [0, 0]
click at [399, 184] on div at bounding box center [445, 168] width 441 height 43
click at [400, 168] on input "1" at bounding box center [446, 169] width 420 height 20
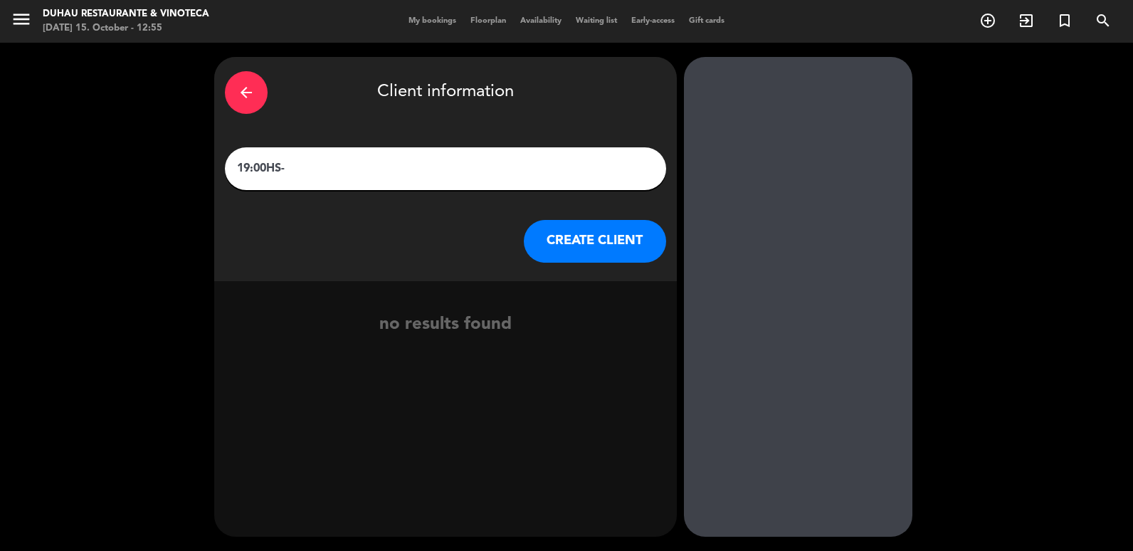
paste input "Park [PERSON_NAME]"
type input "19:00HS-Park [PERSON_NAME]"
click at [563, 241] on button "CREATE CLIENT" at bounding box center [595, 241] width 142 height 43
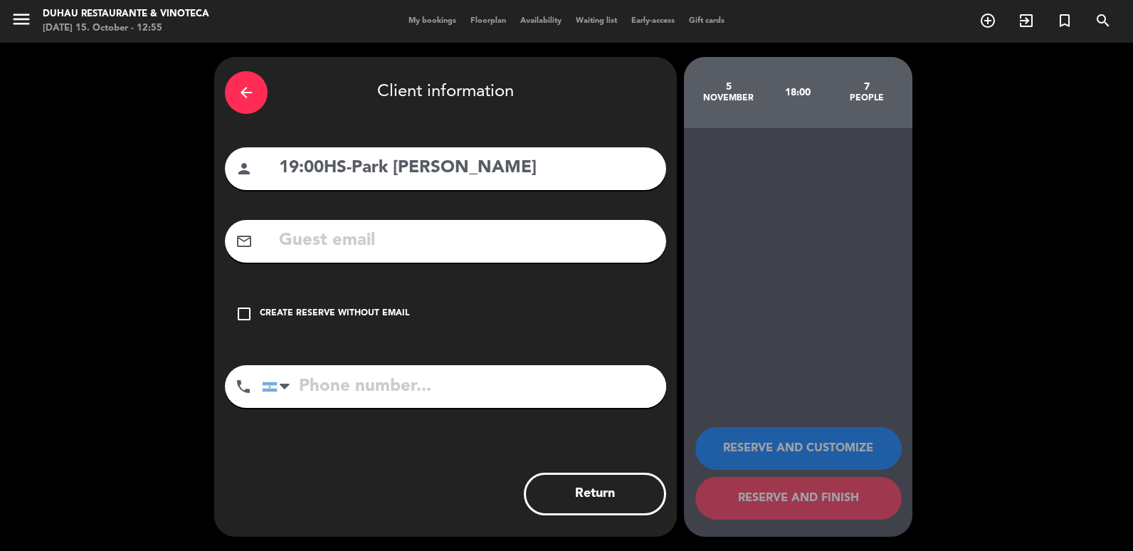
click at [367, 297] on div "check_box_outline_blank Create reserve without email" at bounding box center [445, 314] width 441 height 43
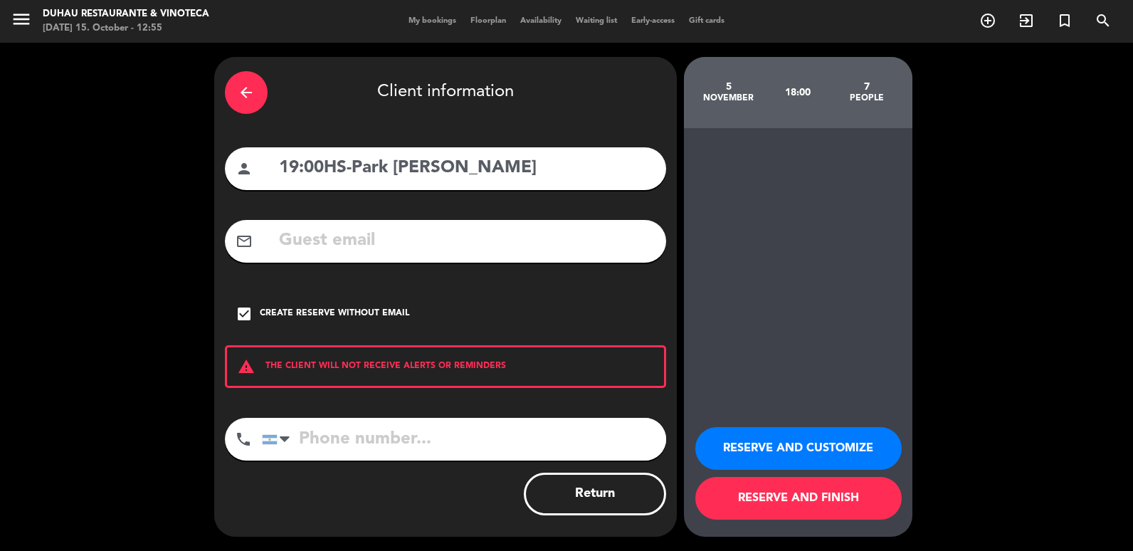
click at [814, 449] on button "RESERVE AND CUSTOMIZE" at bounding box center [798, 448] width 206 height 43
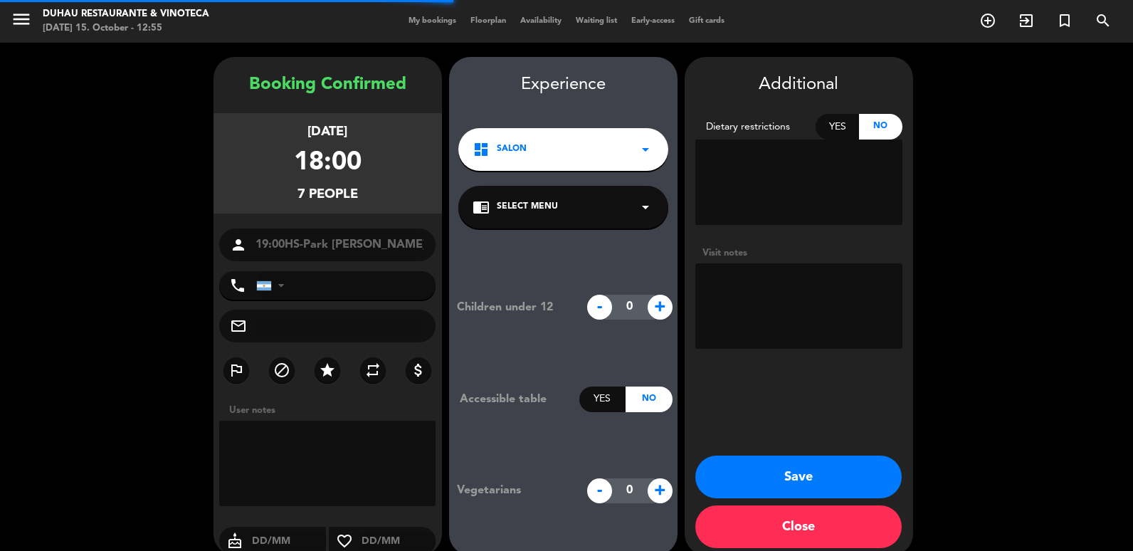
scroll to position [19, 0]
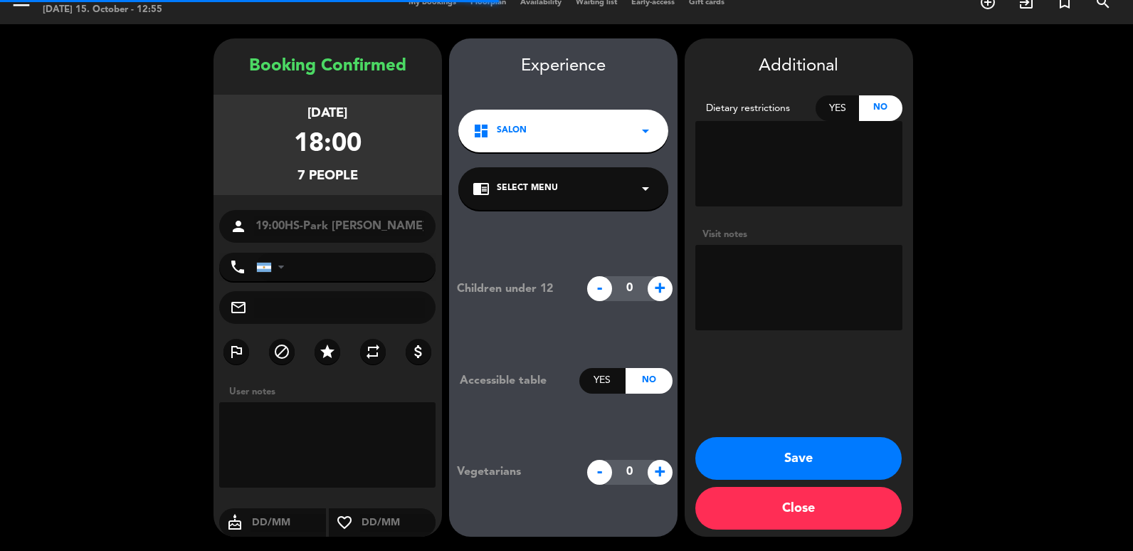
click at [766, 317] on textarea at bounding box center [798, 287] width 207 height 85
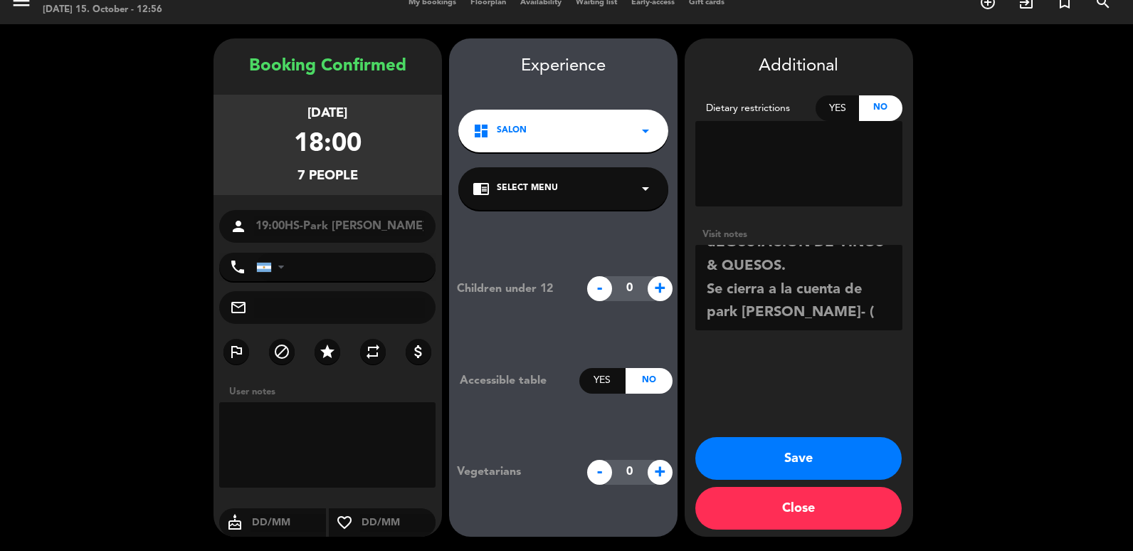
scroll to position [33, 0]
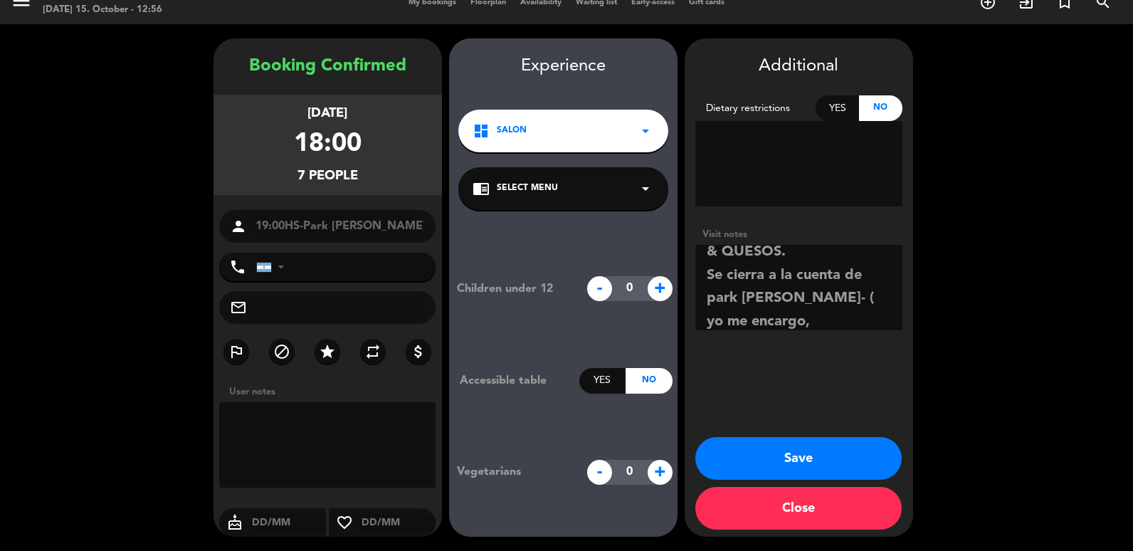
type textarea "dEGUSTACION DE VINOS & QUESOS. Se cierra a la cuenta de park [PERSON_NAME]- ( y…"
click at [812, 449] on button "Save" at bounding box center [798, 458] width 206 height 43
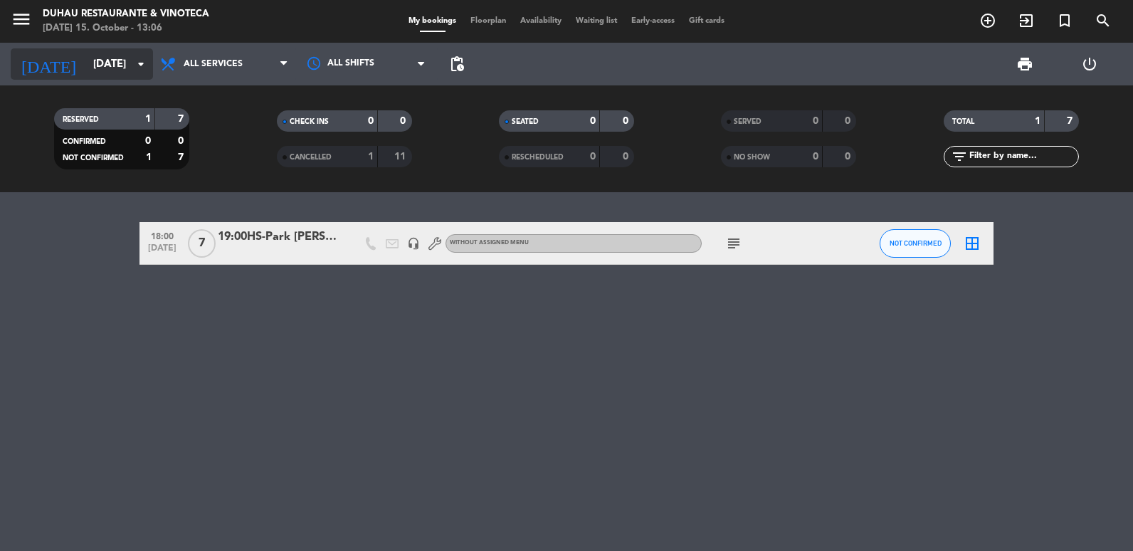
click at [123, 63] on input "[DATE]" at bounding box center [154, 64] width 137 height 26
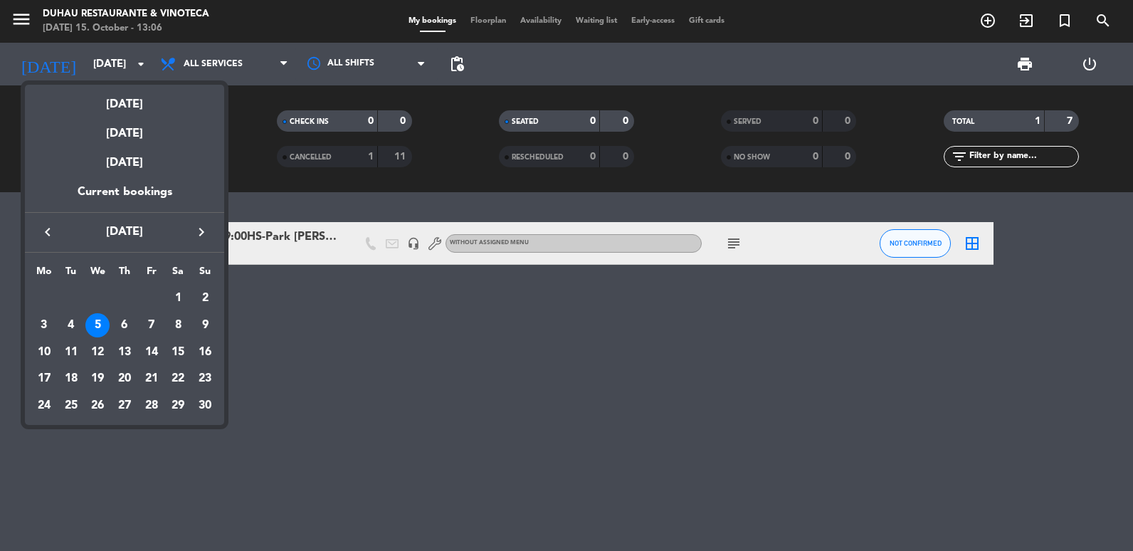
click at [48, 231] on icon "keyboard_arrow_left" at bounding box center [47, 231] width 17 height 17
click at [36, 411] on div "20" at bounding box center [44, 406] width 24 height 24
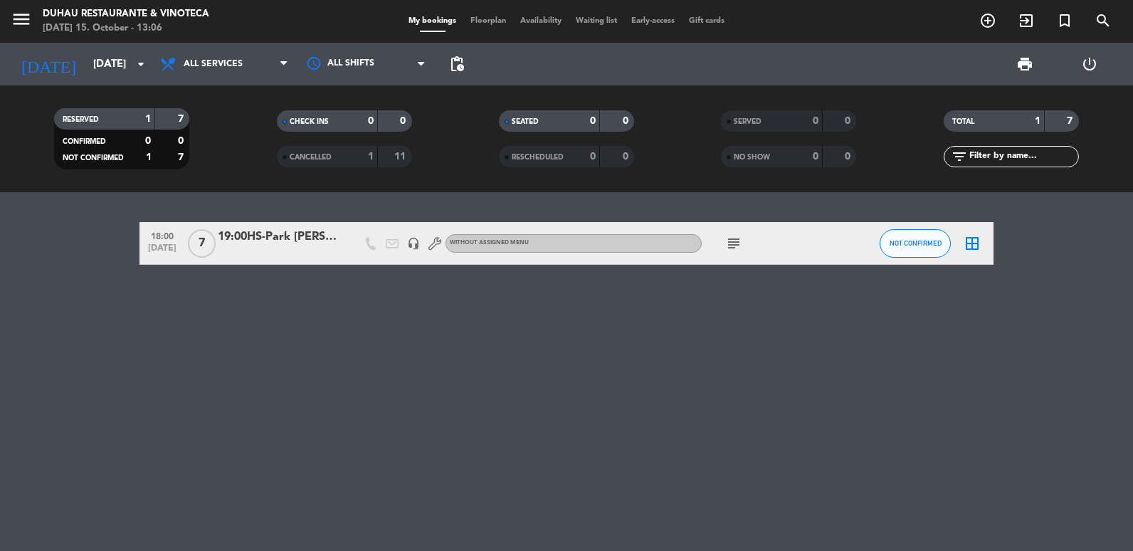
type input "[DATE]"
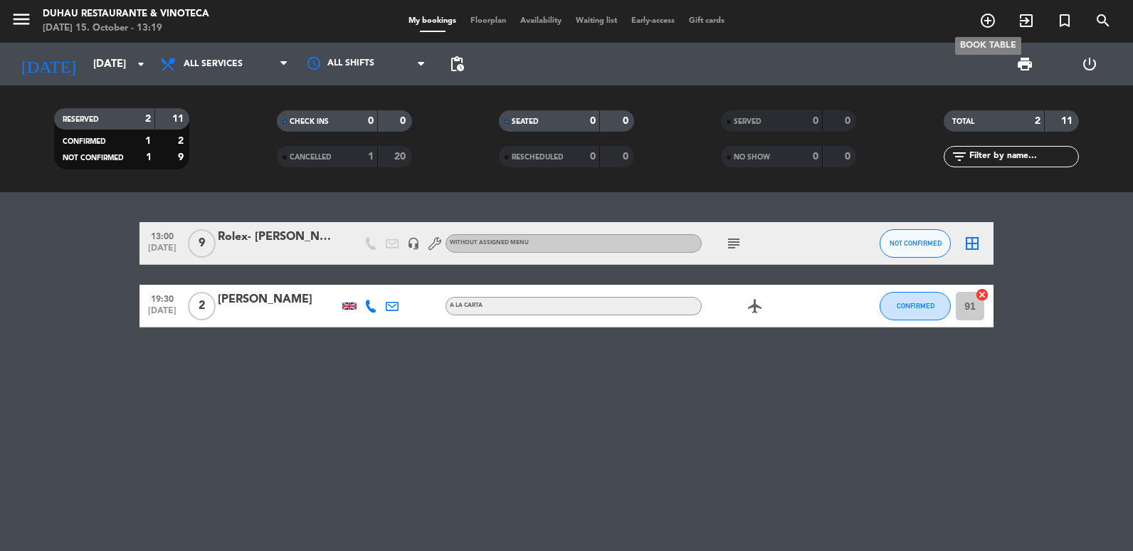
click at [988, 18] on icon "add_circle_outline" at bounding box center [987, 20] width 17 height 17
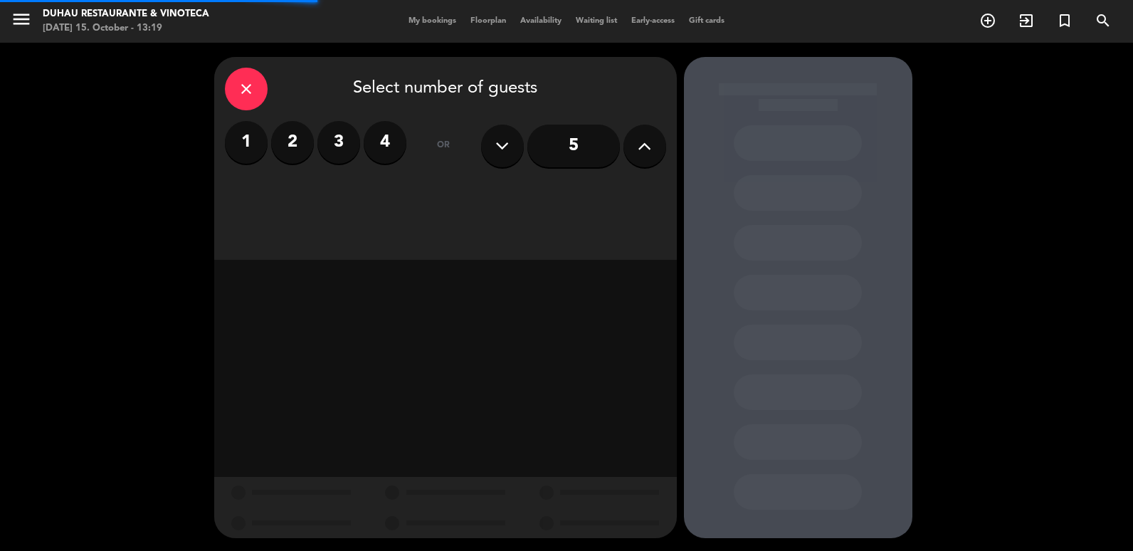
click at [644, 145] on icon at bounding box center [645, 145] width 14 height 21
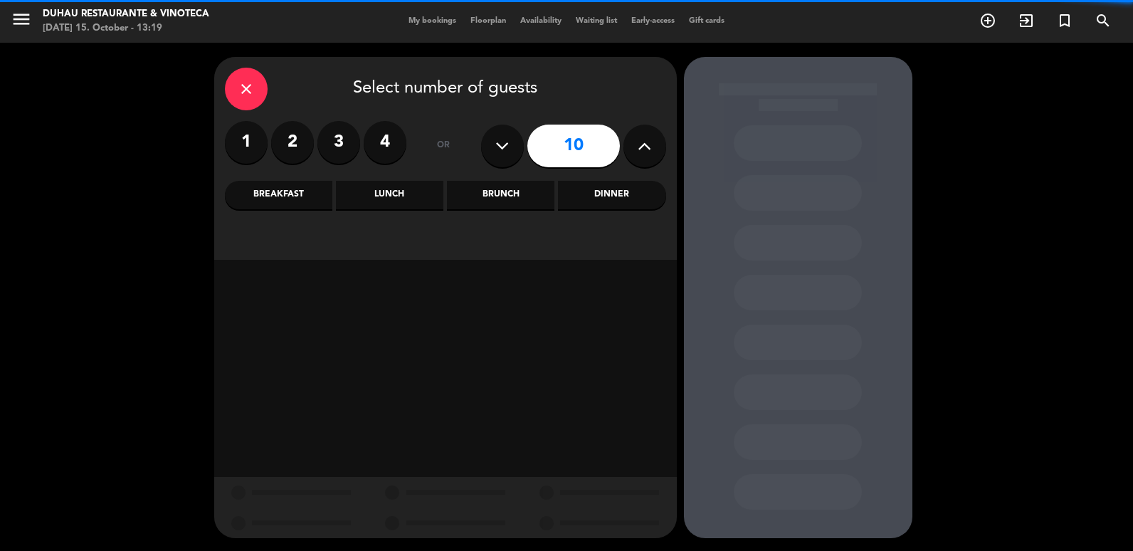
click at [644, 145] on icon at bounding box center [645, 145] width 14 height 21
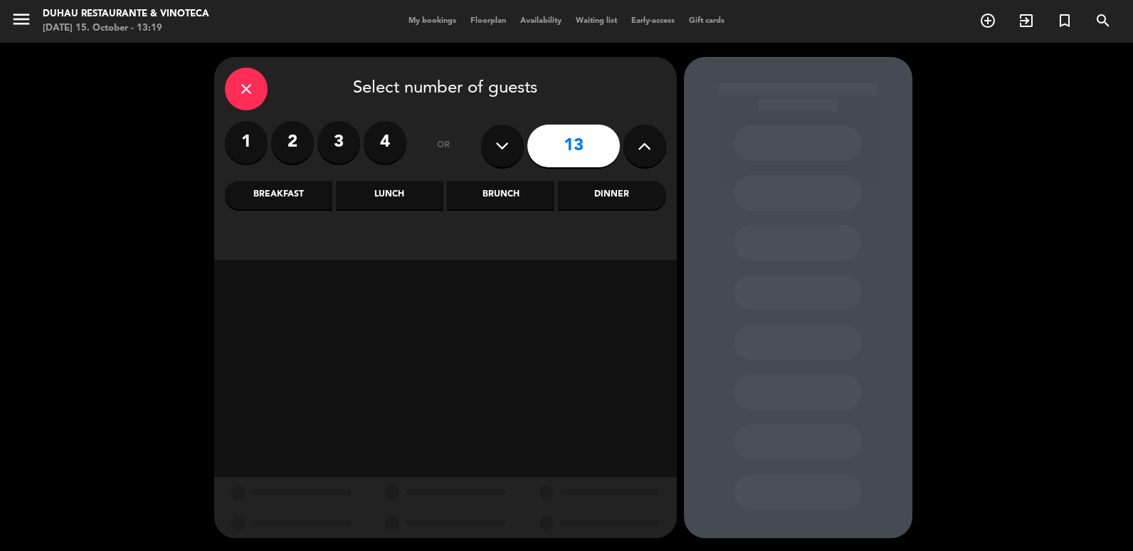
click at [644, 145] on icon at bounding box center [645, 145] width 14 height 21
type input "15"
click at [592, 202] on div "Dinner" at bounding box center [611, 195] width 107 height 28
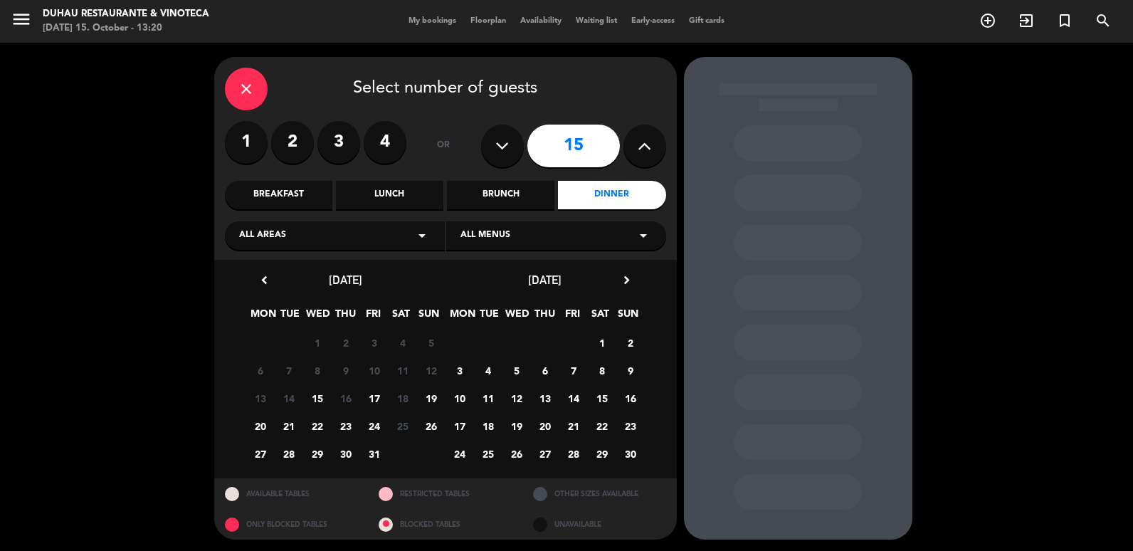
click at [262, 430] on span "20" at bounding box center [259, 425] width 23 height 23
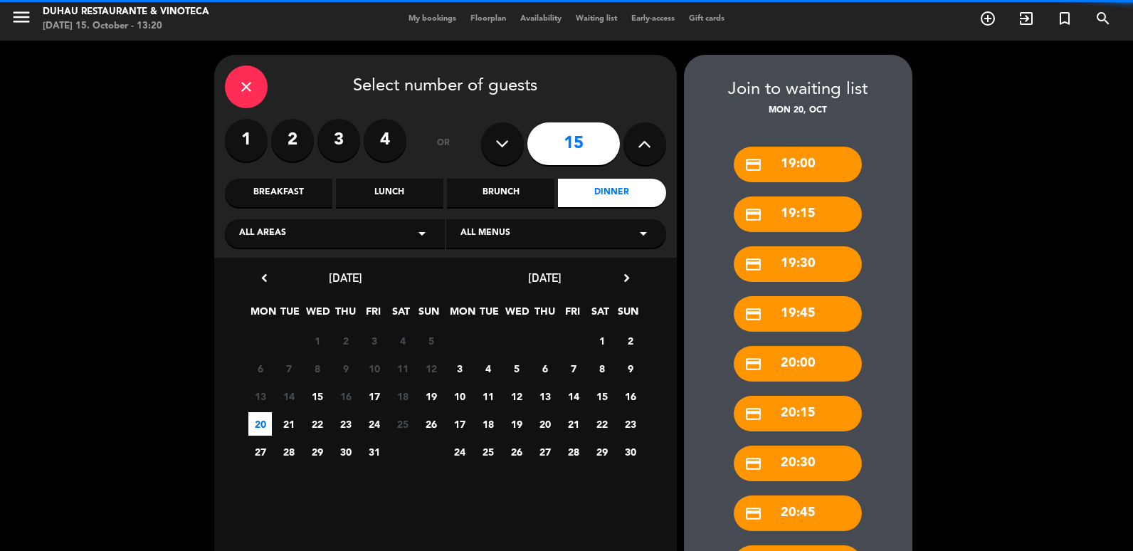
scroll to position [287, 0]
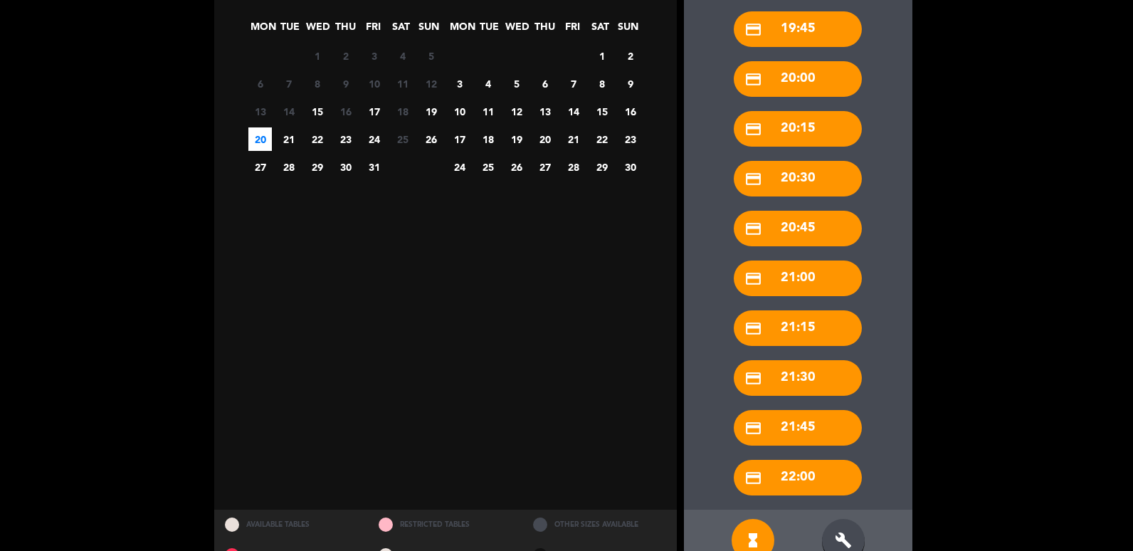
click at [850, 525] on div "build" at bounding box center [843, 540] width 43 height 43
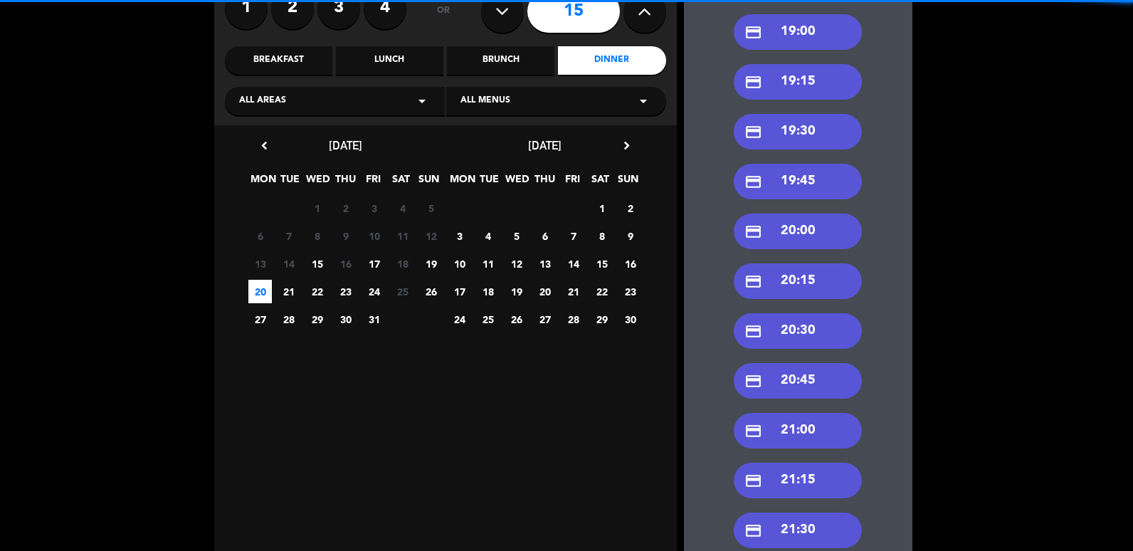
scroll to position [0, 0]
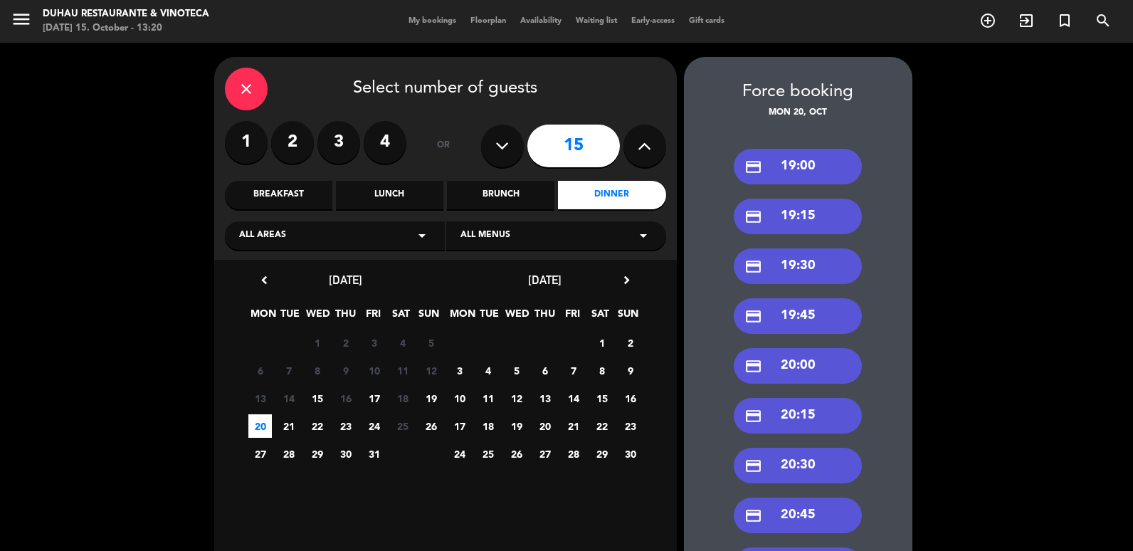
click at [805, 371] on div "credit_card 20:00" at bounding box center [798, 366] width 128 height 36
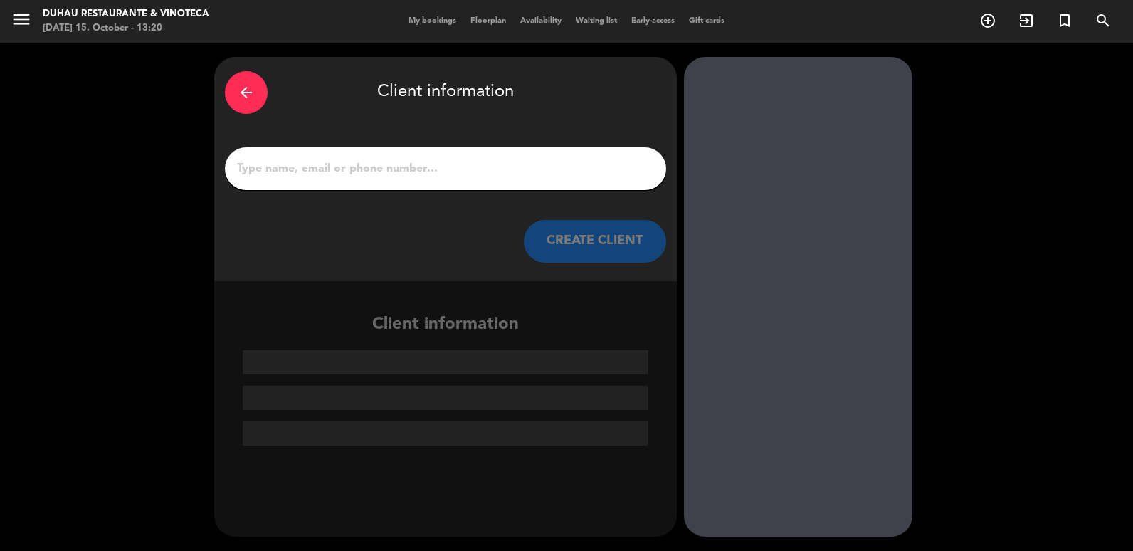
click at [448, 159] on input "1" at bounding box center [446, 169] width 420 height 20
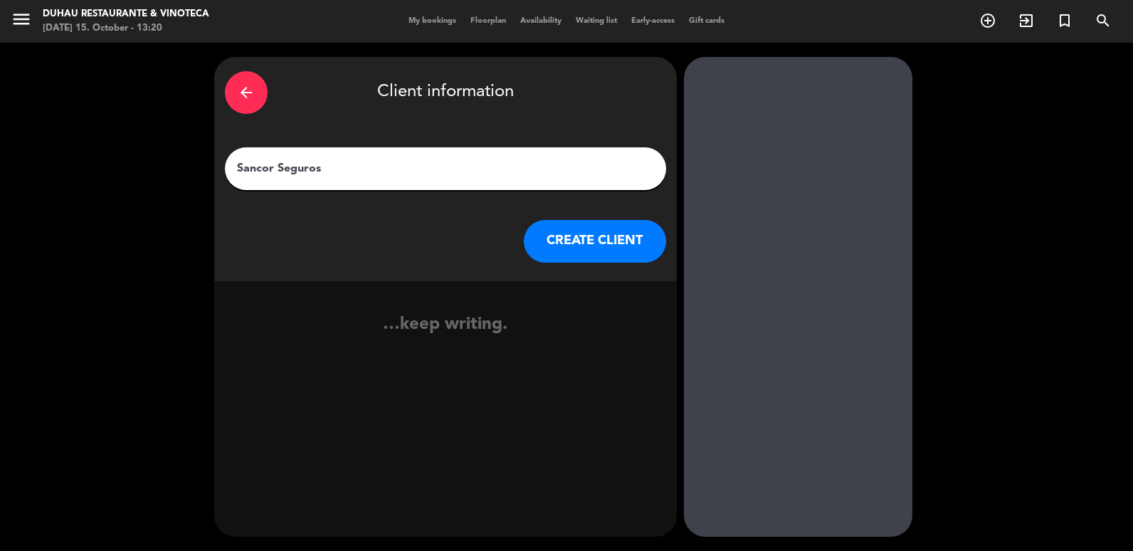
type input "Sancor Seguros"
click at [573, 249] on button "CREATE CLIENT" at bounding box center [595, 241] width 142 height 43
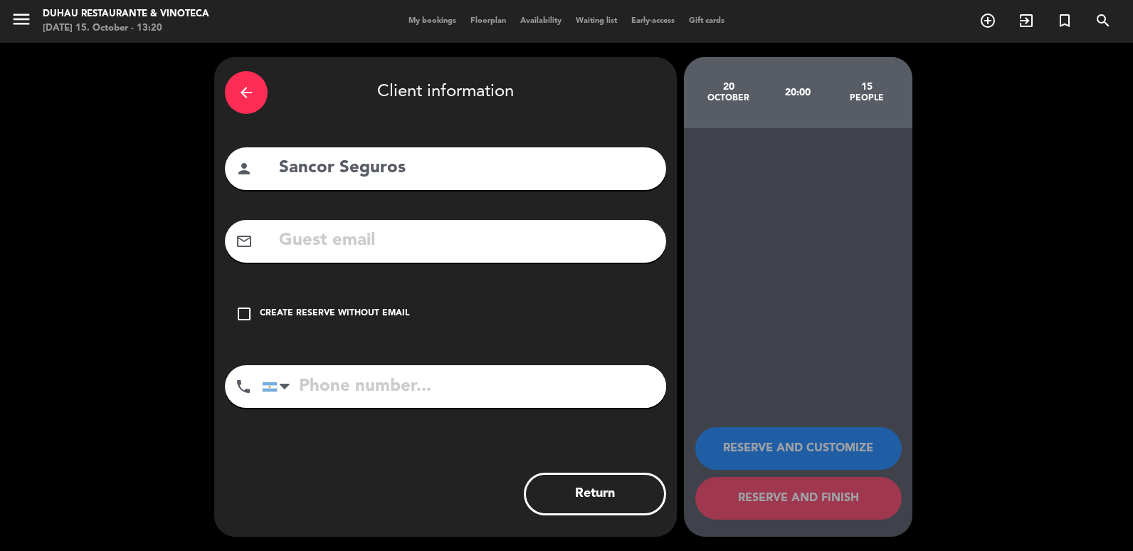
click at [272, 322] on div "check_box_outline_blank Create reserve without email" at bounding box center [445, 314] width 441 height 43
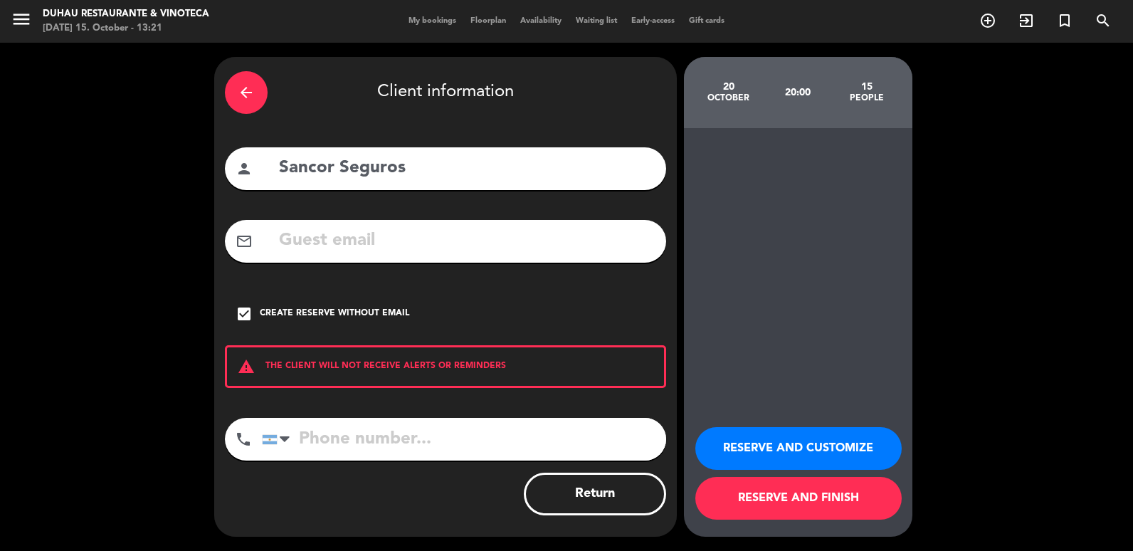
click at [801, 432] on button "RESERVE AND CUSTOMIZE" at bounding box center [798, 448] width 206 height 43
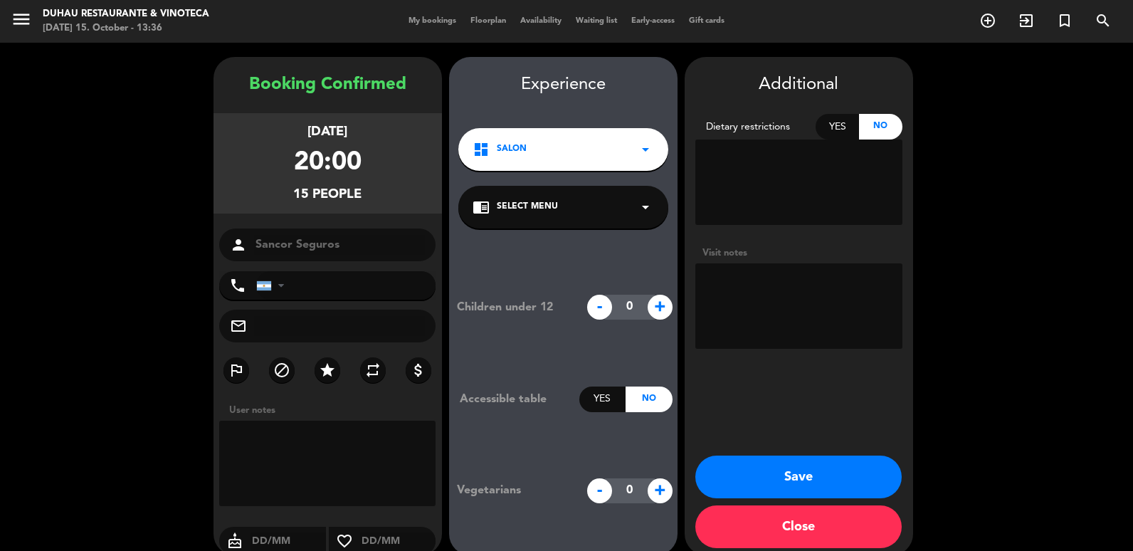
scroll to position [19, 0]
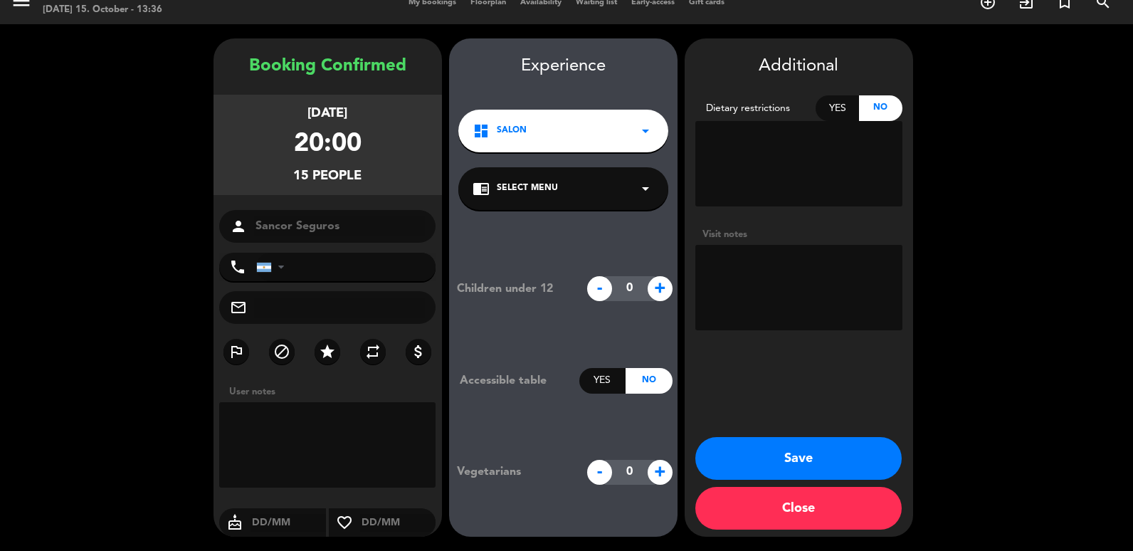
click at [829, 293] on textarea at bounding box center [798, 287] width 207 height 85
type textarea "Estado: tentativo coti enviada:15.10"
click at [826, 300] on textarea at bounding box center [798, 287] width 207 height 85
click at [811, 309] on textarea at bounding box center [798, 287] width 207 height 85
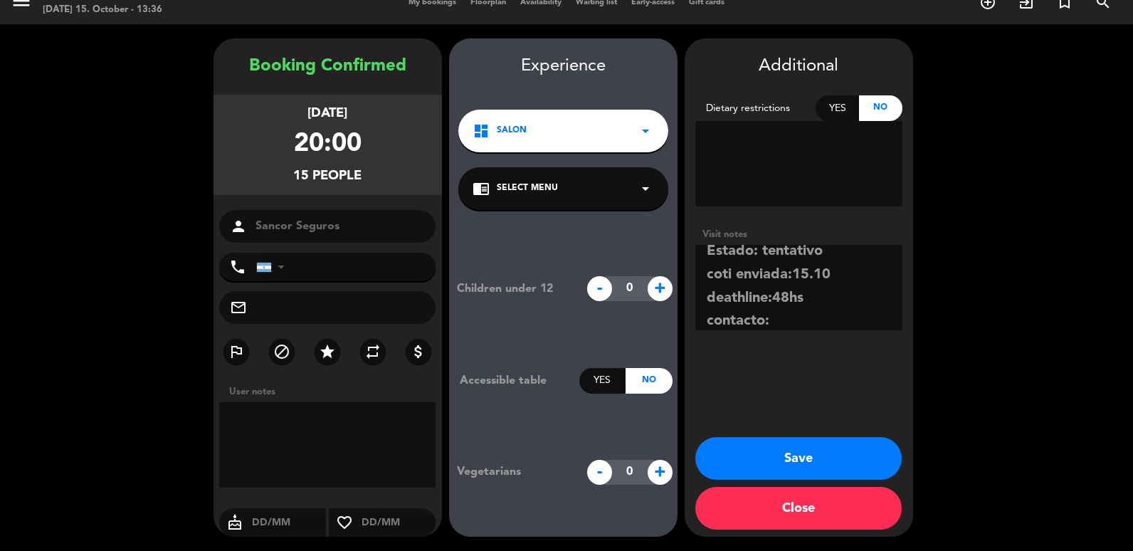
click at [818, 317] on textarea at bounding box center [798, 287] width 207 height 85
paste textarea "[PERSON_NAME][EMAIL_ADDRESS][DOMAIN_NAME]"
type textarea "Estado: tentativo coti enviada:15.10 deathline:48hs contacto: [PERSON_NAME][EMA…"
click at [769, 444] on button "Save" at bounding box center [798, 458] width 206 height 43
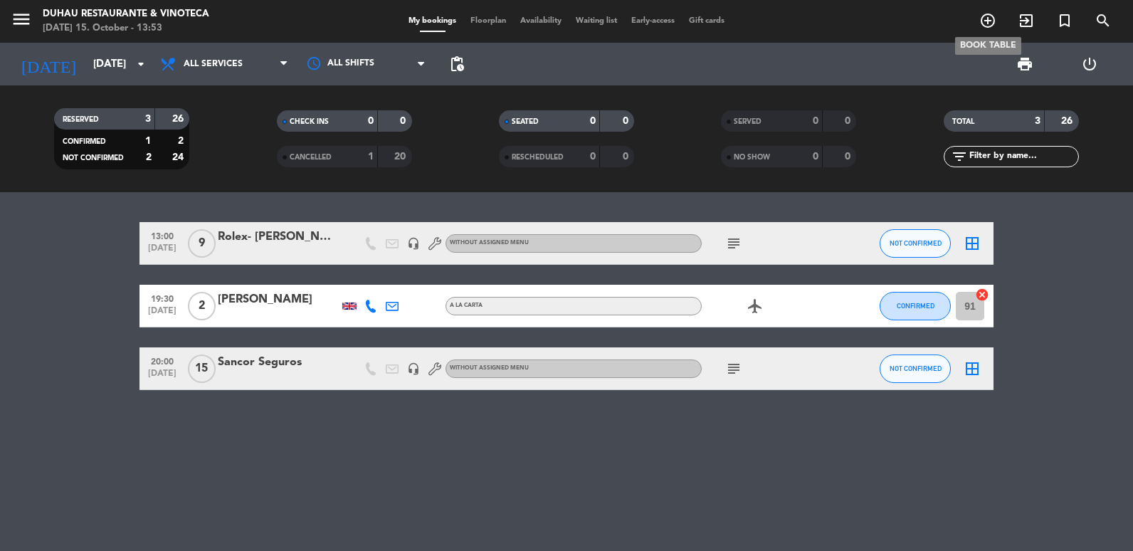
click at [976, 26] on span "add_circle_outline" at bounding box center [988, 21] width 38 height 24
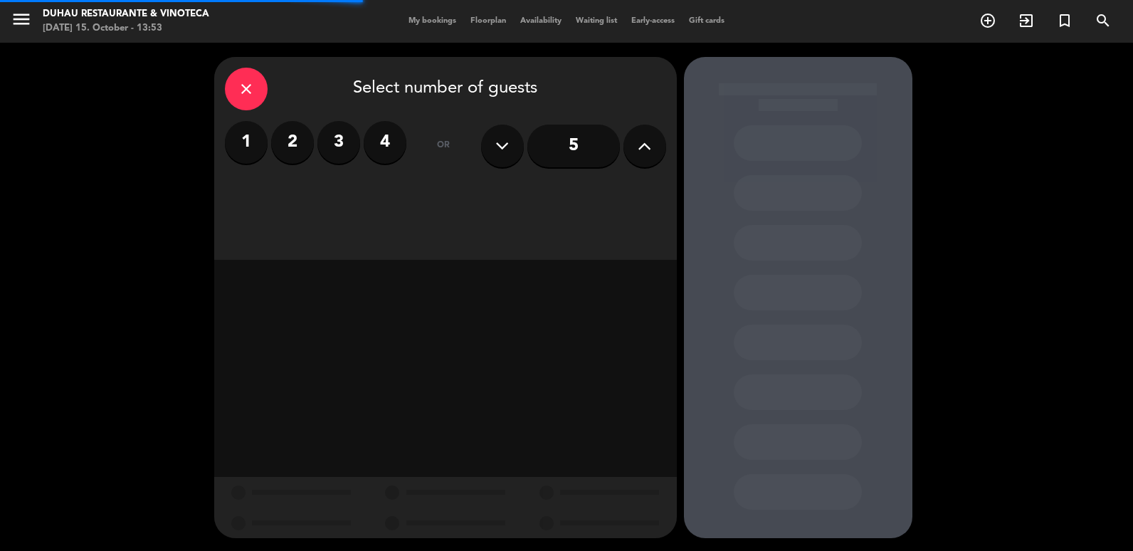
click at [646, 156] on icon at bounding box center [645, 145] width 14 height 21
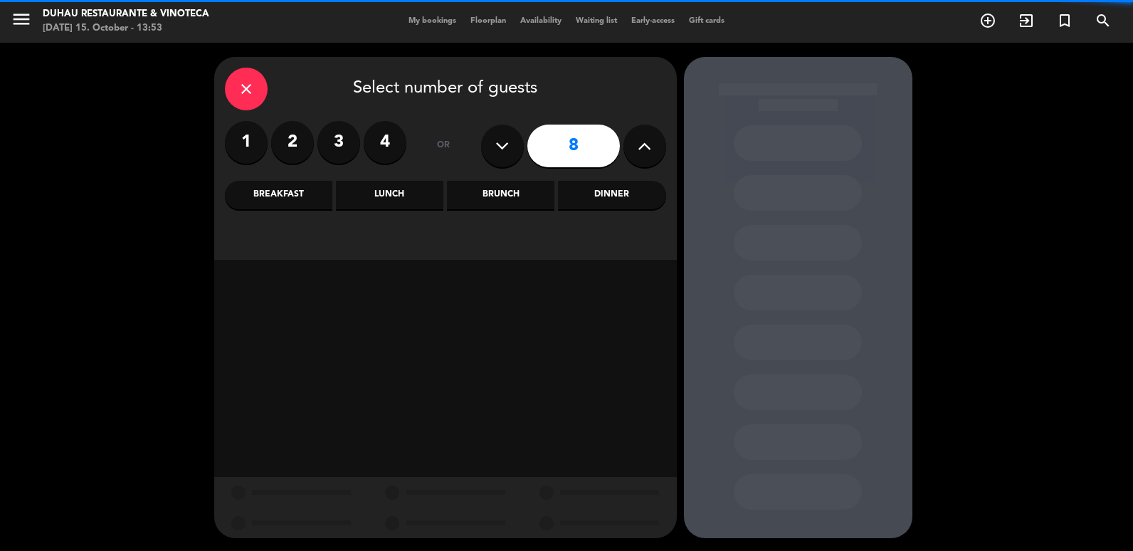
click at [646, 156] on icon at bounding box center [645, 145] width 14 height 21
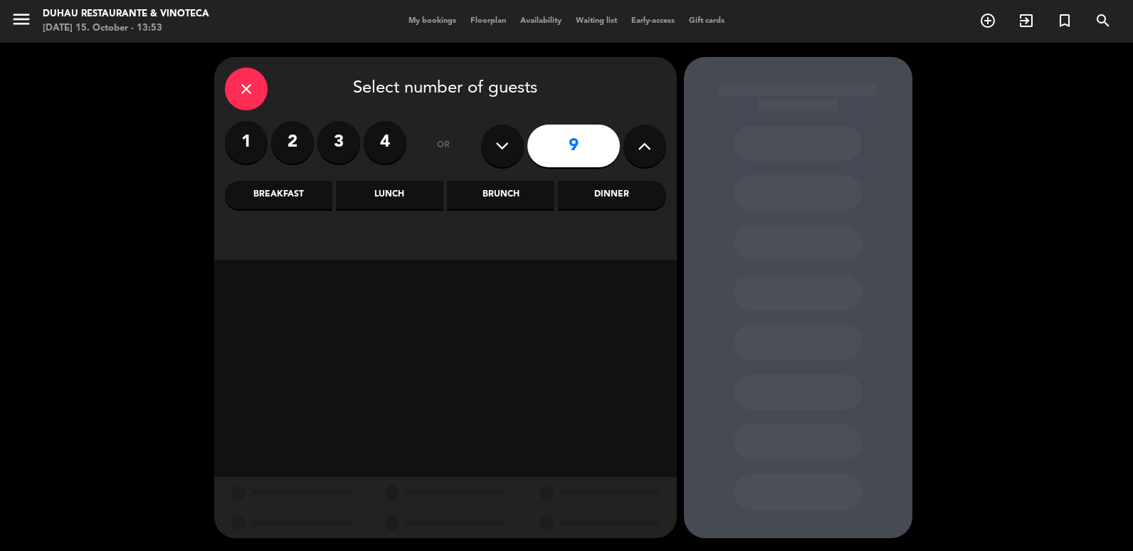
click at [646, 156] on icon at bounding box center [645, 145] width 14 height 21
type input "12"
click at [400, 201] on div "Lunch" at bounding box center [389, 195] width 107 height 28
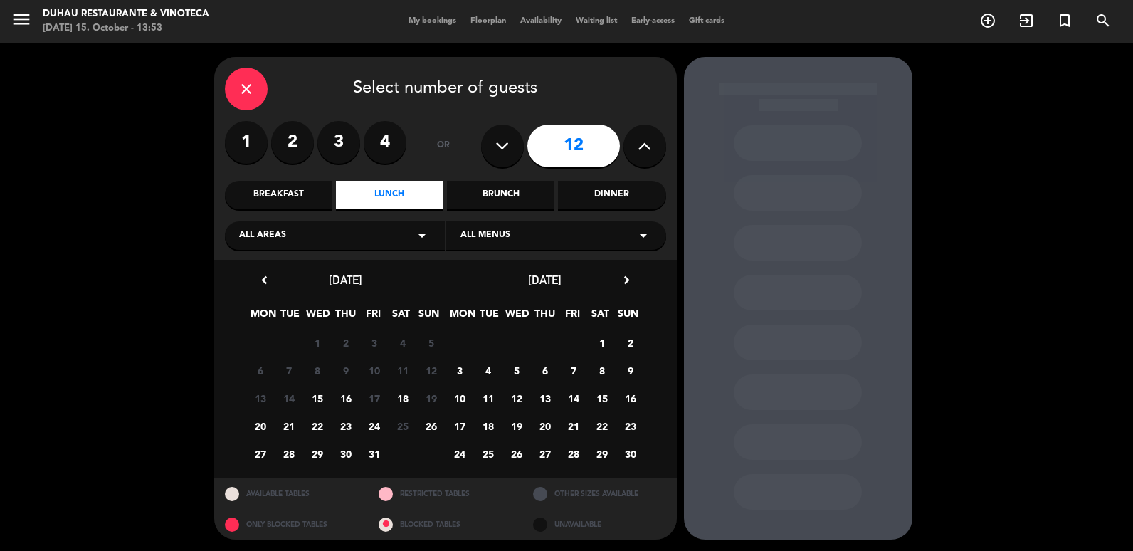
click at [631, 277] on icon "chevron_right" at bounding box center [626, 280] width 15 height 15
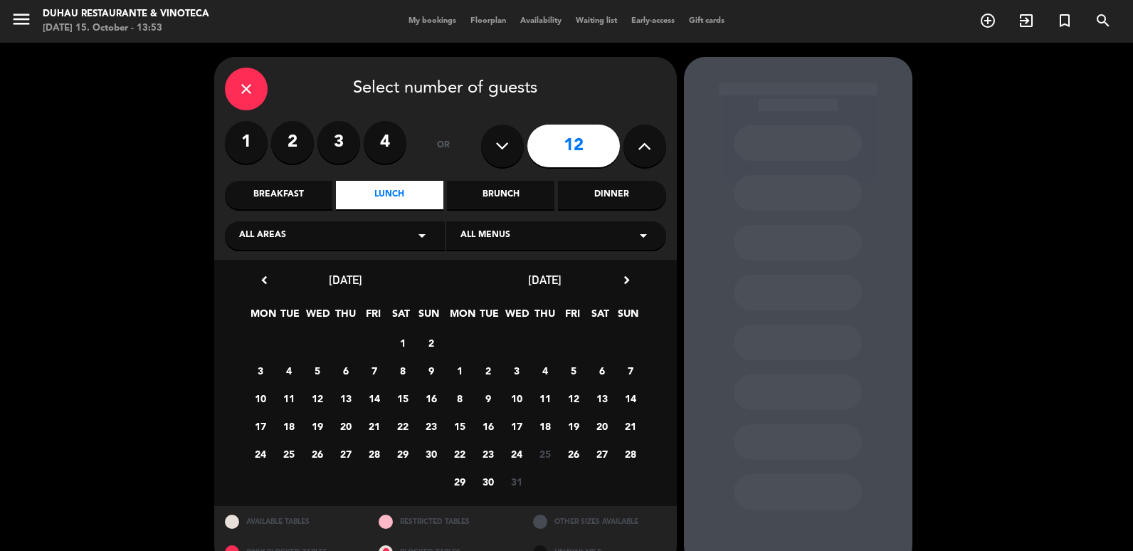
click at [572, 398] on span "12" at bounding box center [573, 397] width 23 height 23
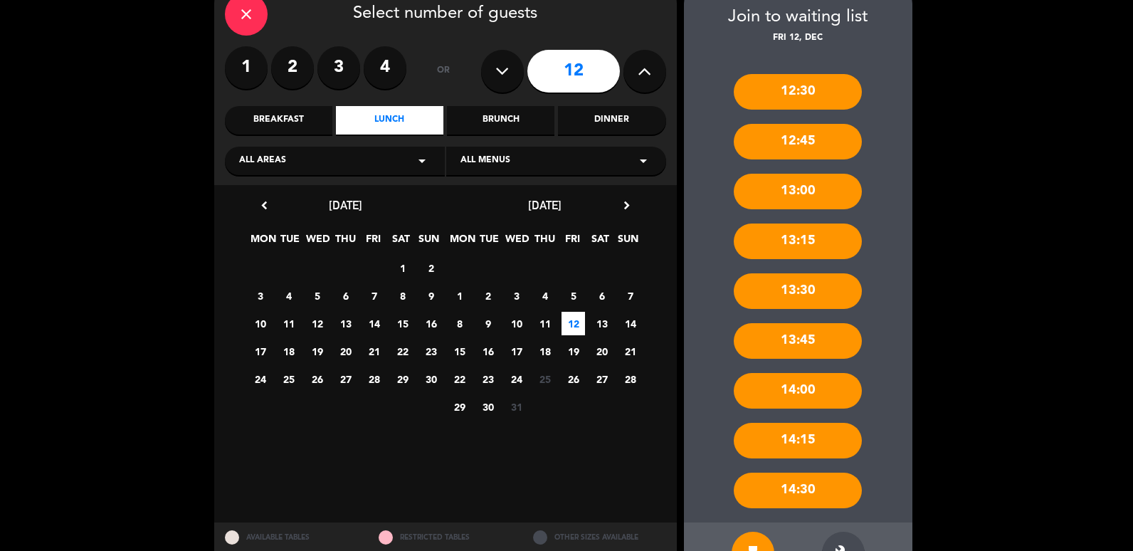
scroll to position [122, 0]
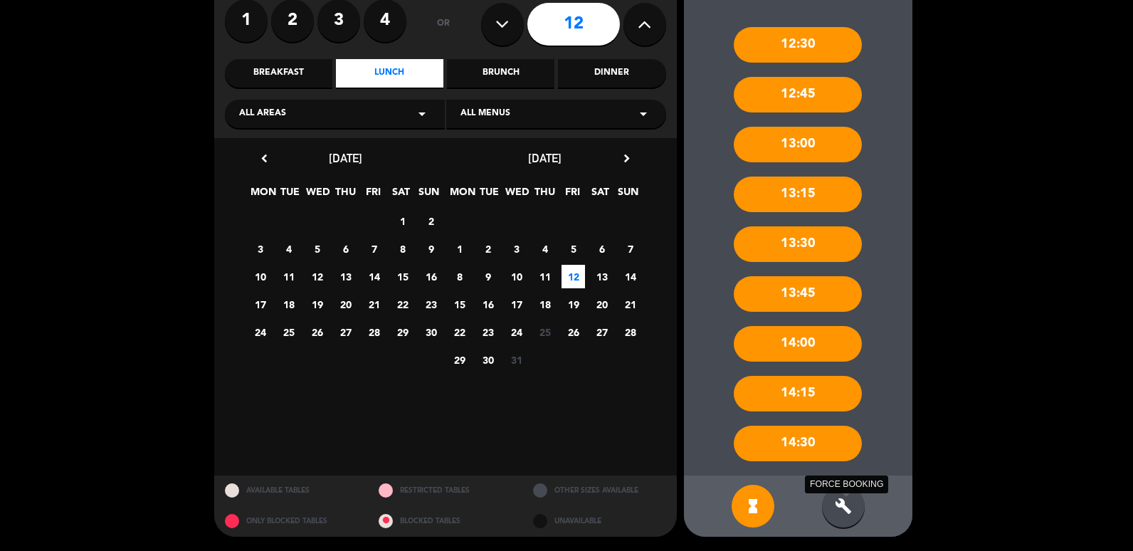
click at [848, 500] on icon "build" at bounding box center [843, 505] width 17 height 17
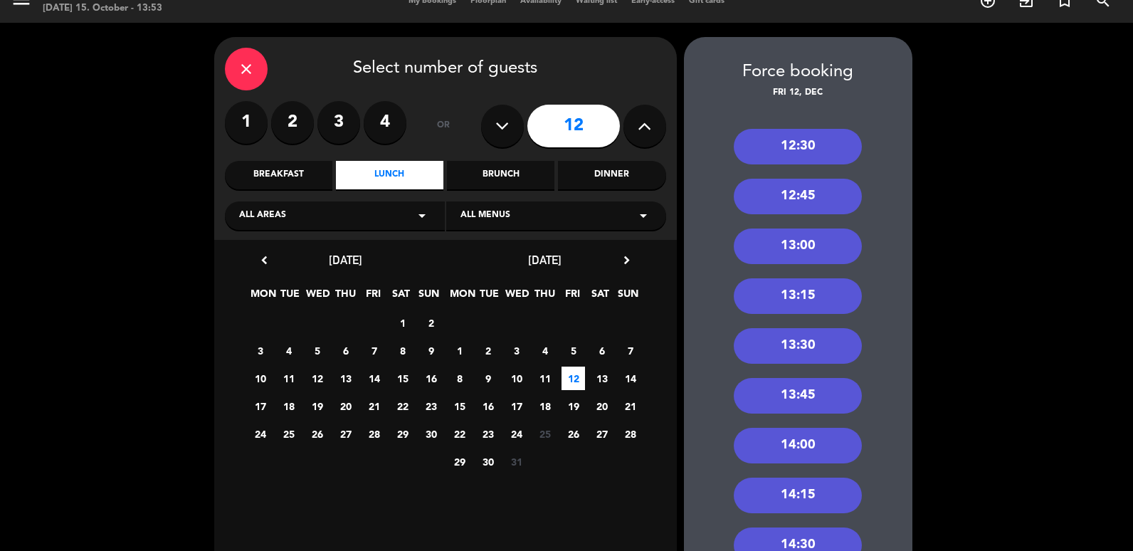
scroll to position [0, 0]
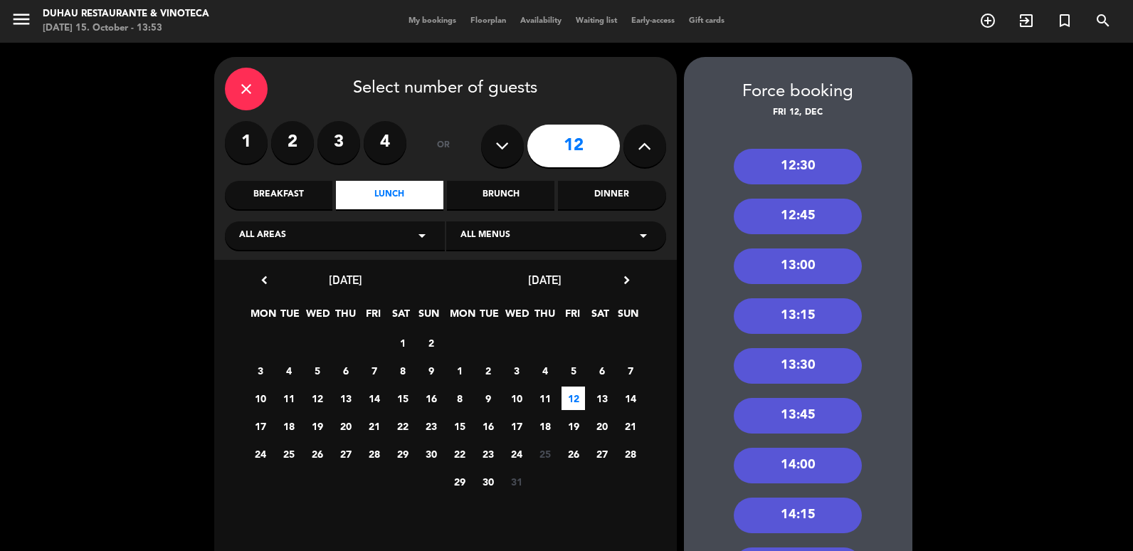
click at [820, 176] on div "12:30" at bounding box center [798, 167] width 128 height 36
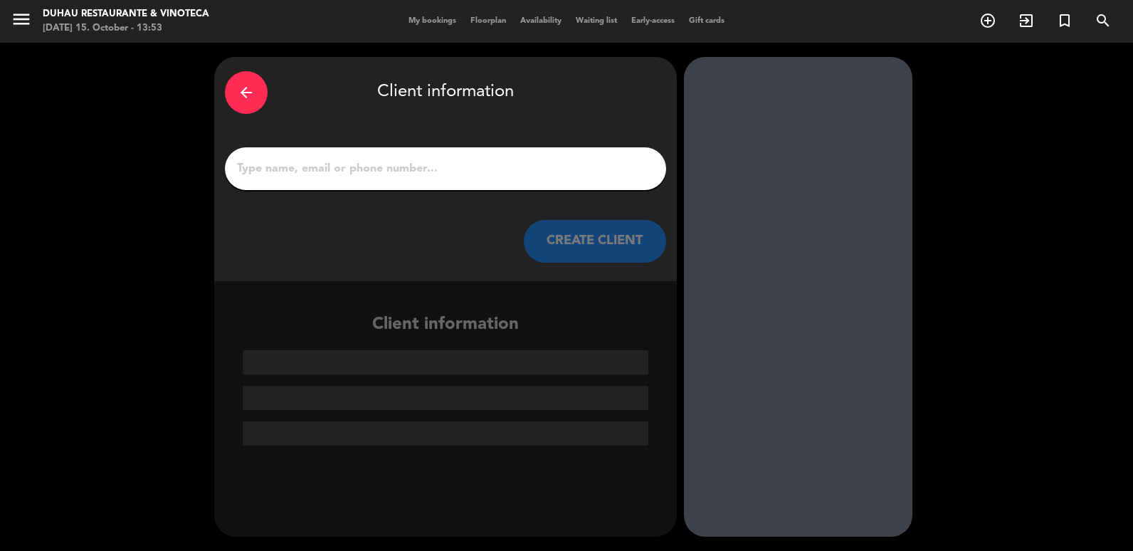
click at [394, 165] on input "1" at bounding box center [446, 169] width 420 height 20
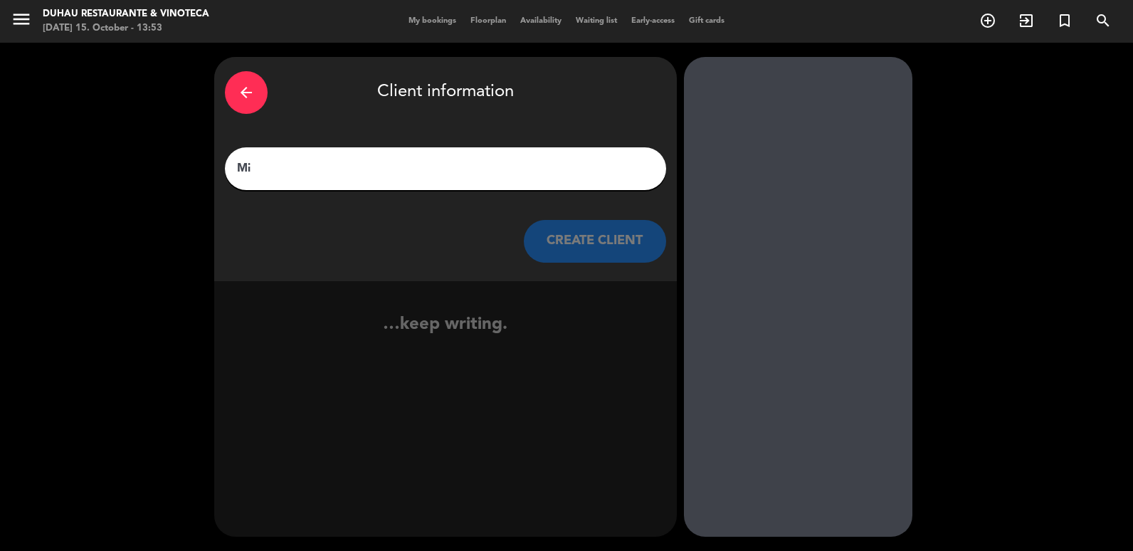
type input "M"
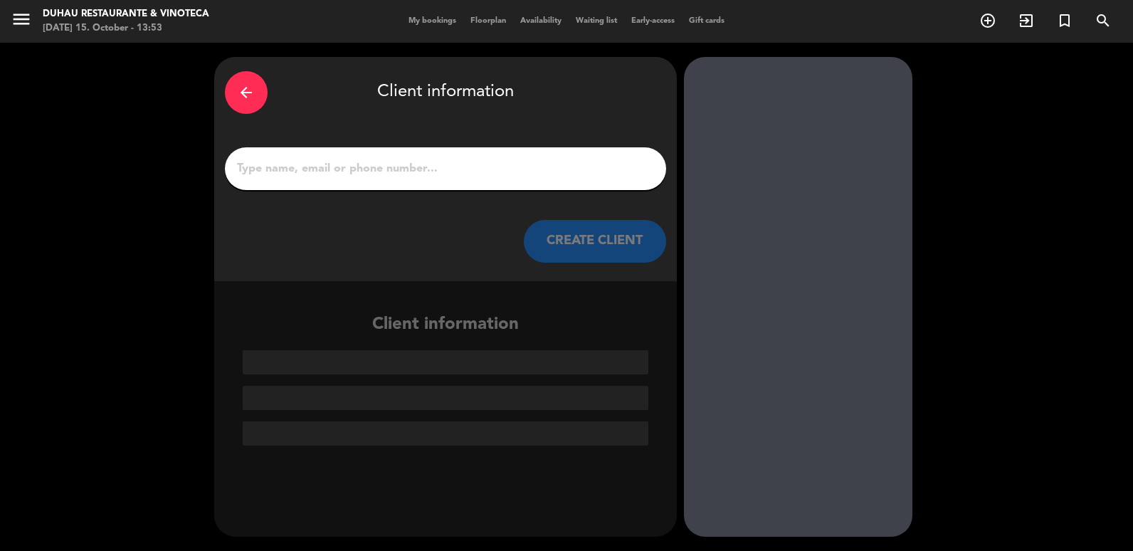
paste input "[EMAIL_ADDRESS][DOMAIN_NAME]"
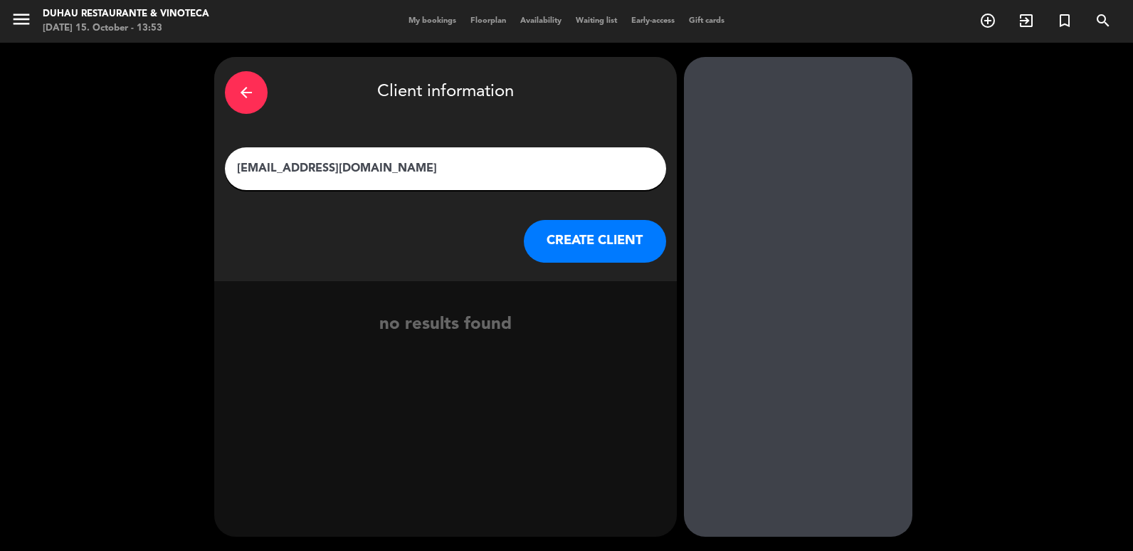
drag, startPoint x: 402, startPoint y: 174, endPoint x: 0, endPoint y: 105, distance: 407.9
click at [0, 105] on html "close × [PERSON_NAME] Restaurante & Vinoteca × chrome_reader_mode List of Reser…" at bounding box center [566, 275] width 1133 height 551
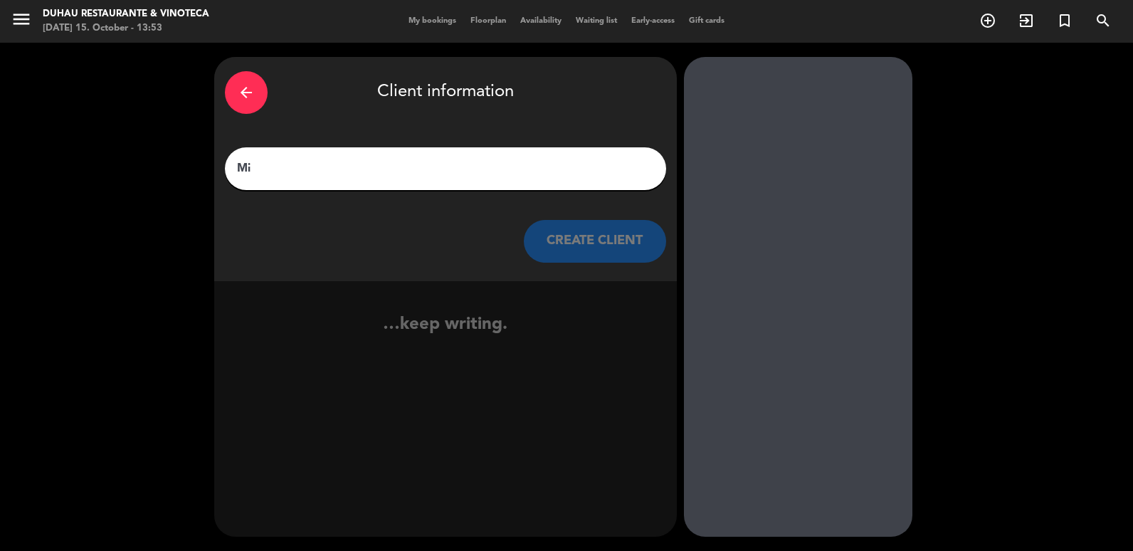
type input "M"
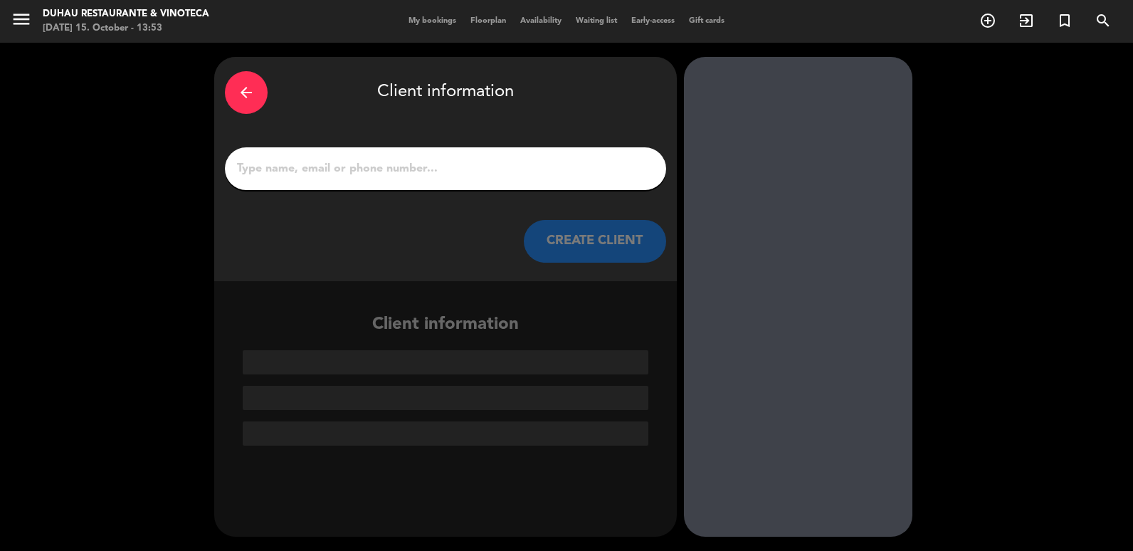
type input "O"
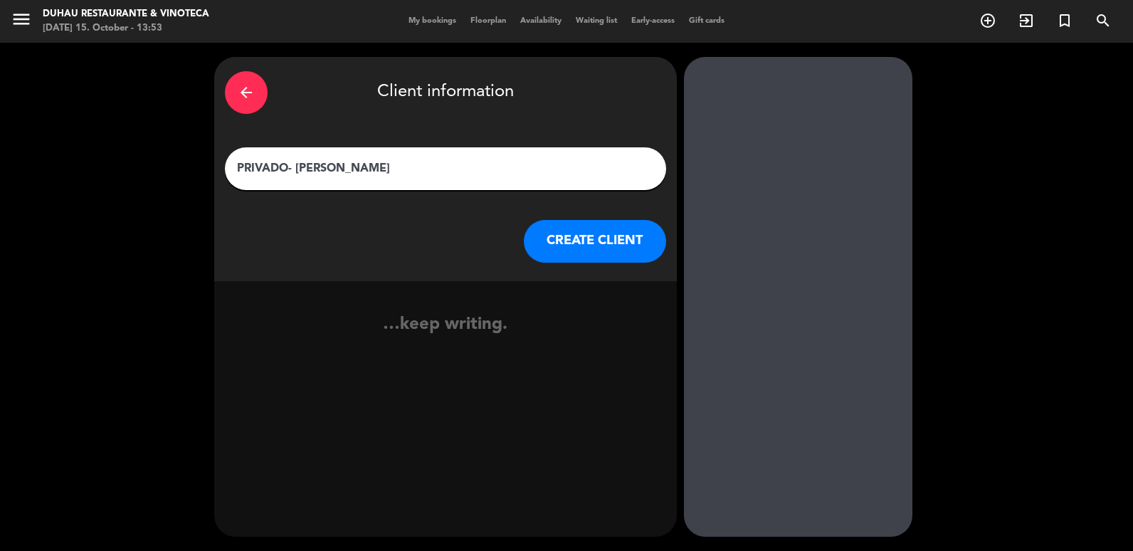
type input "PRIVADO- [PERSON_NAME]"
click at [614, 256] on button "CREATE CLIENT" at bounding box center [595, 241] width 142 height 43
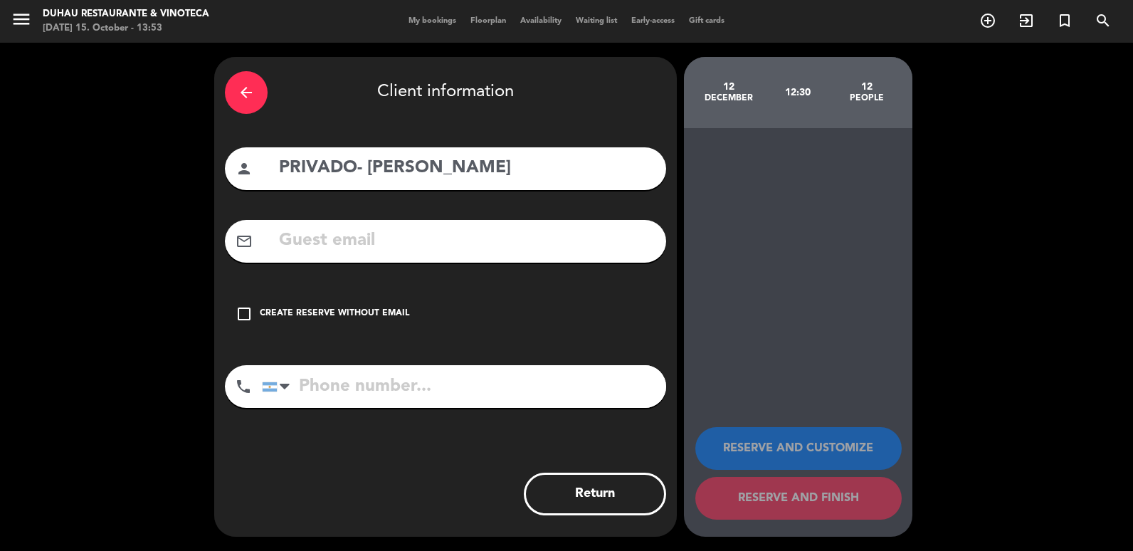
click at [339, 327] on div "check_box_outline_blank Create reserve without email" at bounding box center [445, 314] width 441 height 43
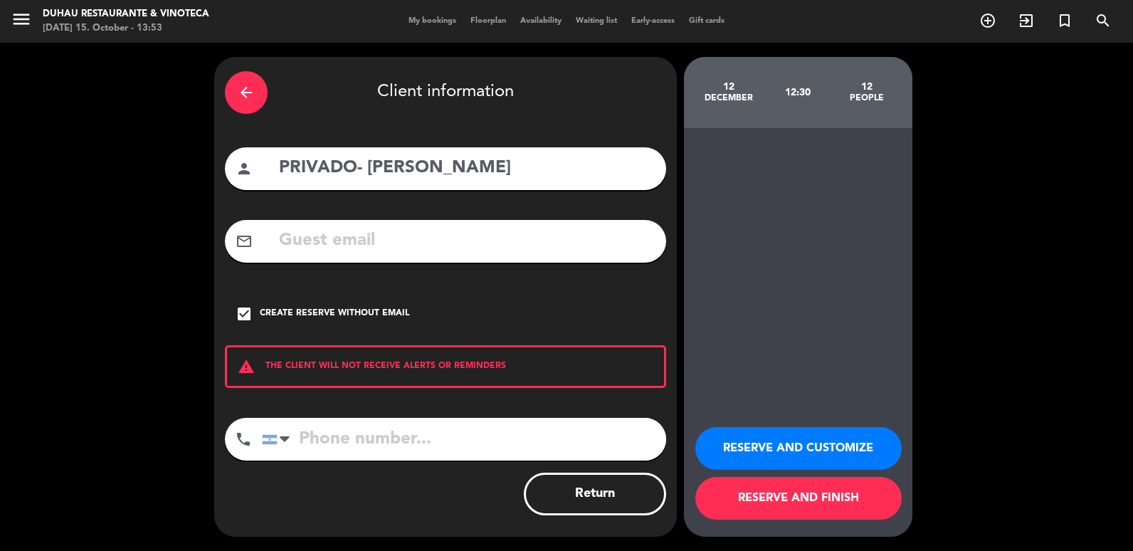
click at [838, 460] on button "RESERVE AND CUSTOMIZE" at bounding box center [798, 448] width 206 height 43
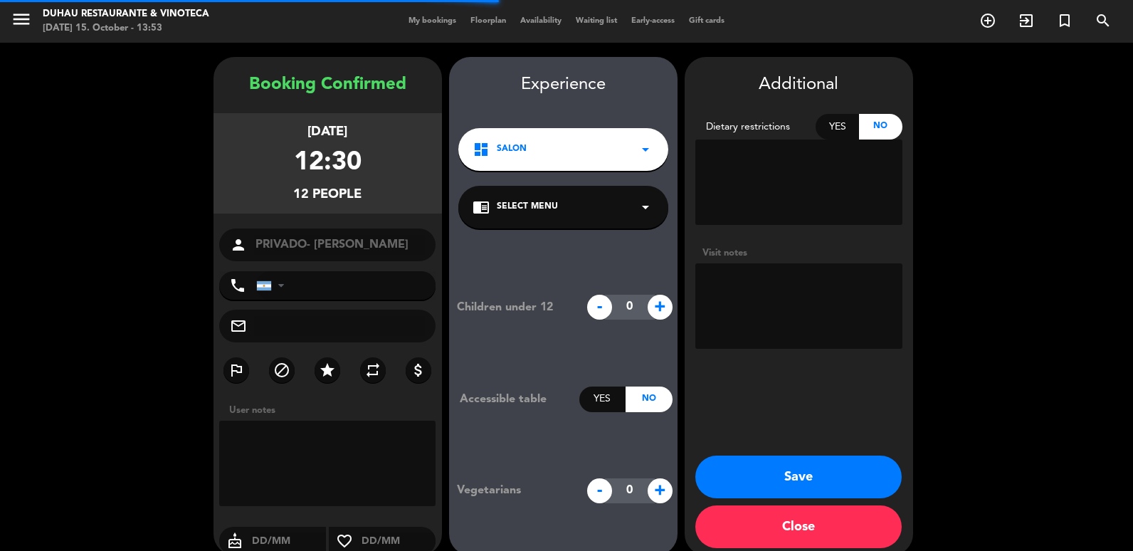
scroll to position [19, 0]
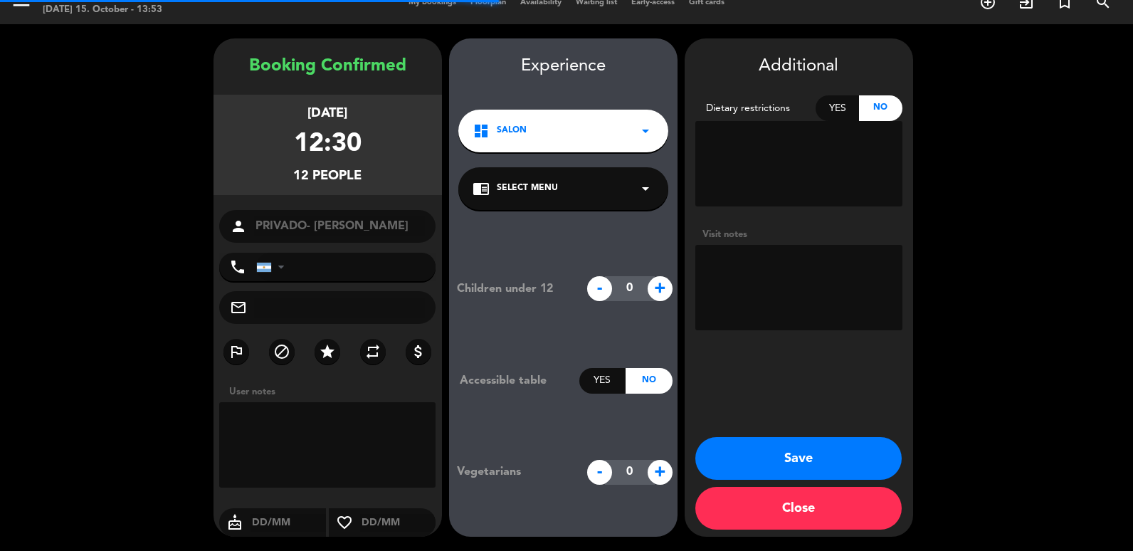
click at [747, 284] on textarea at bounding box center [798, 287] width 207 height 85
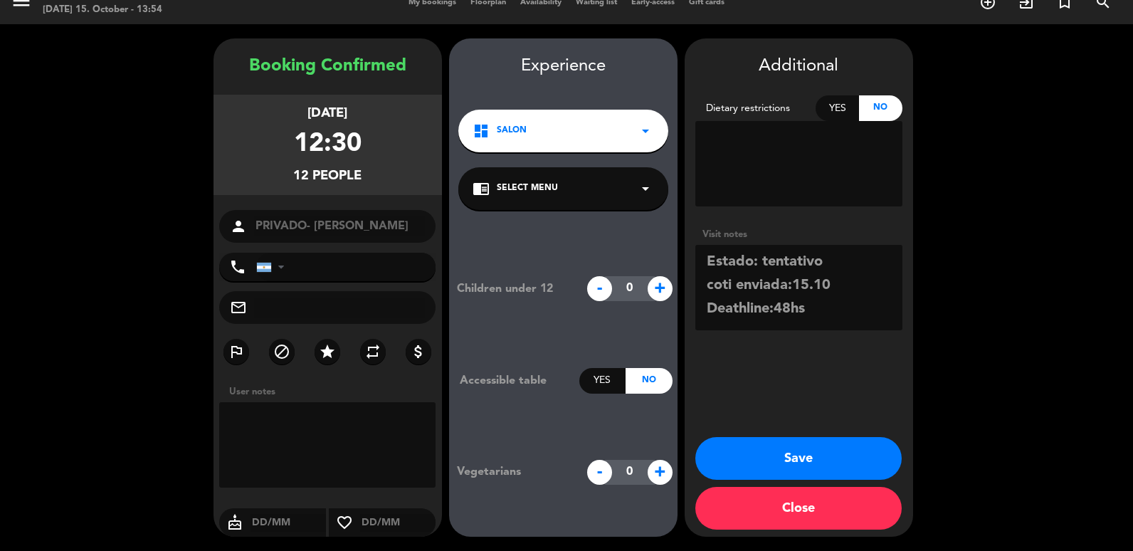
scroll to position [11, 0]
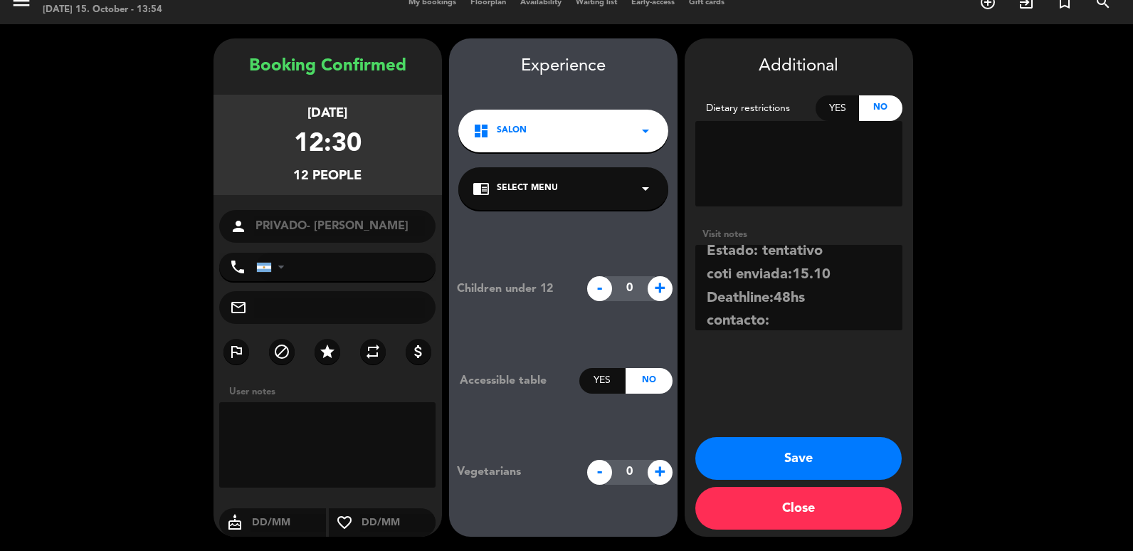
paste textarea "[EMAIL_ADDRESS][DOMAIN_NAME]"
type textarea "Estado: tentativo coti enviada:15.10 Deathline:48hs contacto:[PERSON_NAME][EMAI…"
click at [808, 463] on button "Save" at bounding box center [798, 458] width 206 height 43
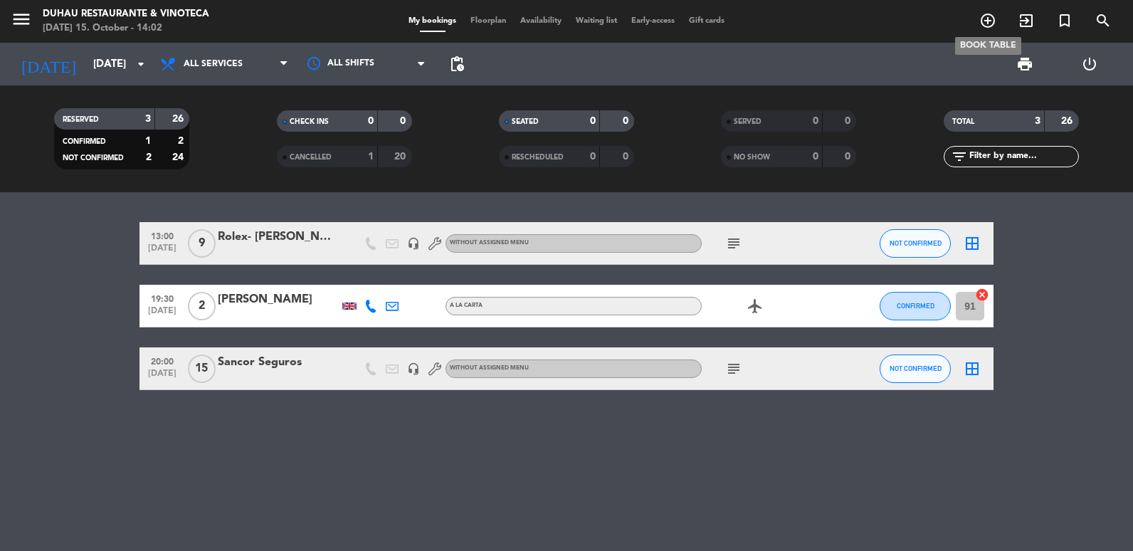
click at [986, 19] on icon "add_circle_outline" at bounding box center [987, 20] width 17 height 17
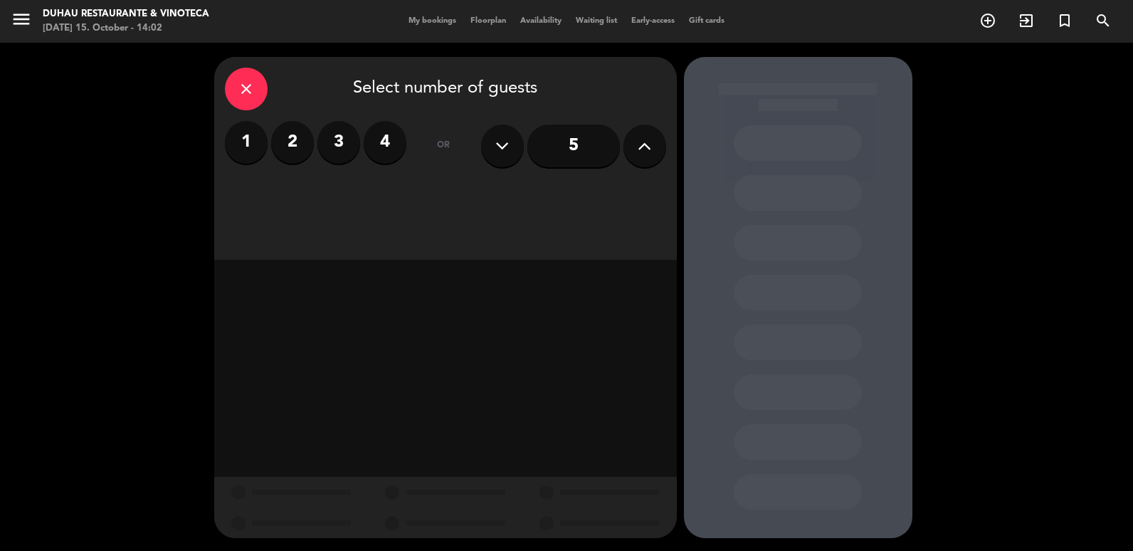
click at [253, 85] on icon "close" at bounding box center [246, 88] width 17 height 17
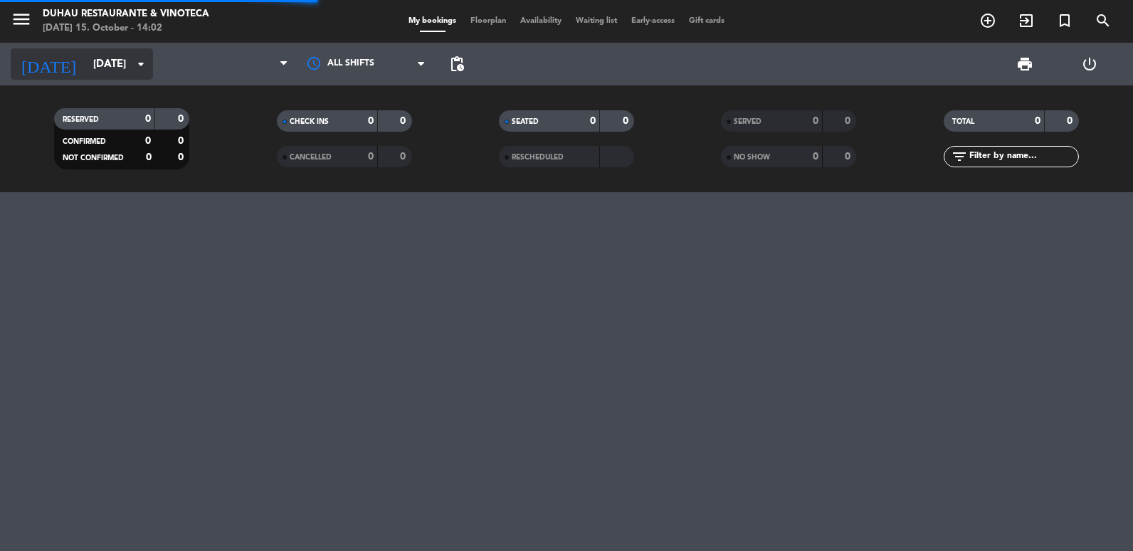
click at [128, 73] on input "[DATE]" at bounding box center [154, 64] width 137 height 26
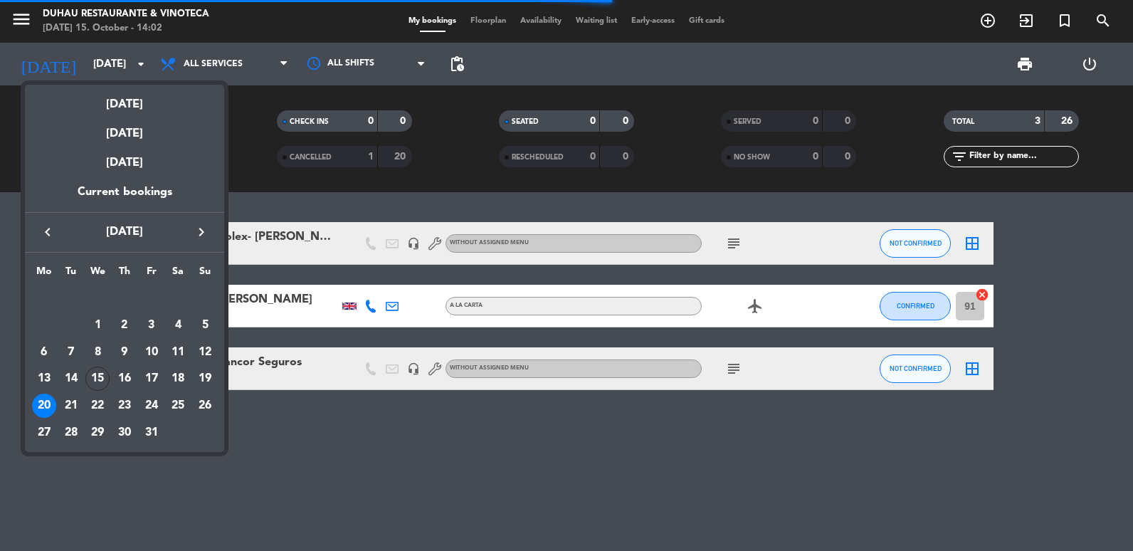
drag, startPoint x: 127, startPoint y: 378, endPoint x: 151, endPoint y: 327, distance: 56.0
click at [130, 377] on div "16" at bounding box center [124, 379] width 24 height 24
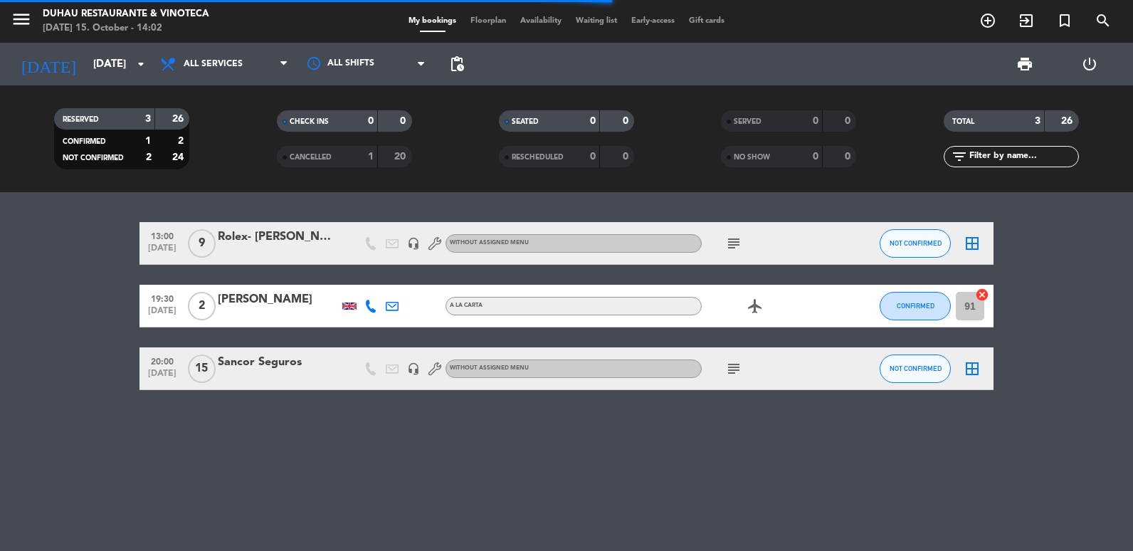
type input "[DATE]"
